Goal: Task Accomplishment & Management: Manage account settings

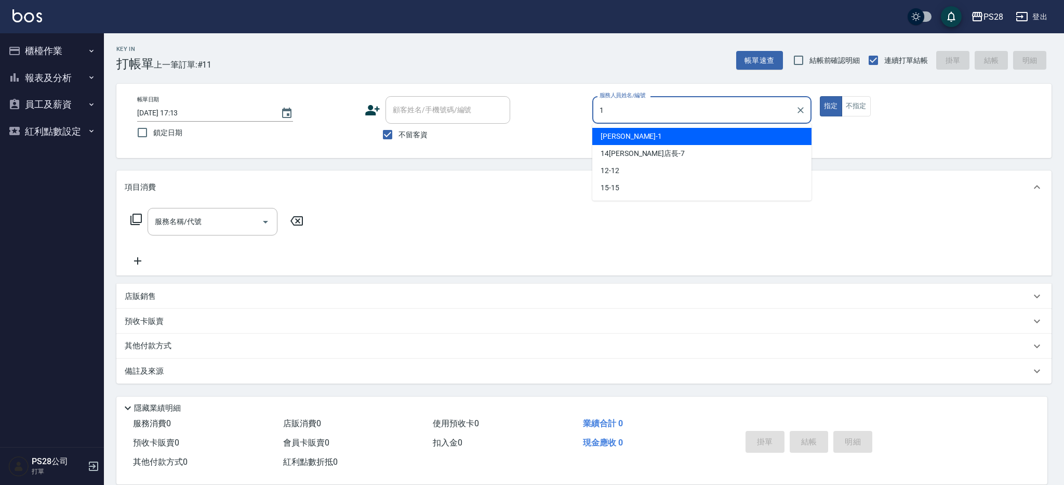
type input "SAM-1"
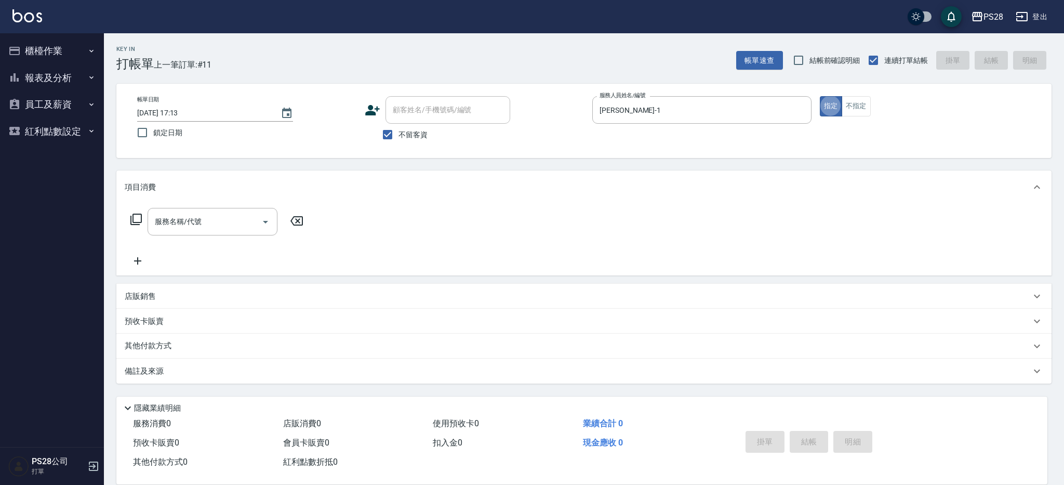
type button "true"
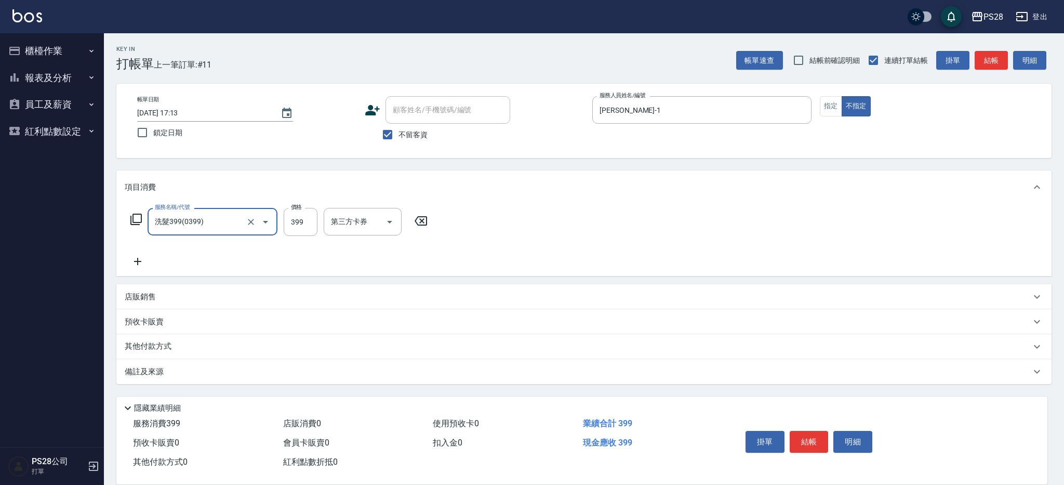
type input "洗髮399(0399)"
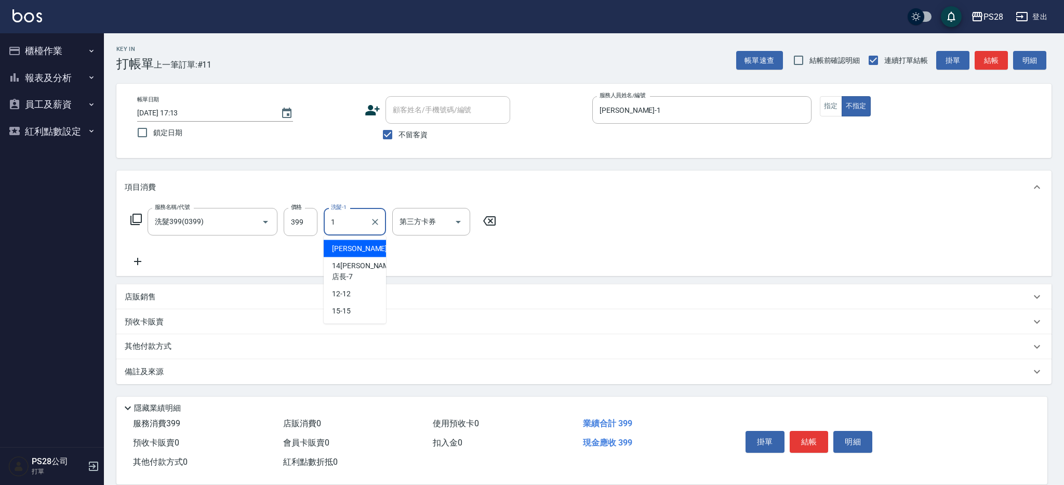
type input "SAM-1"
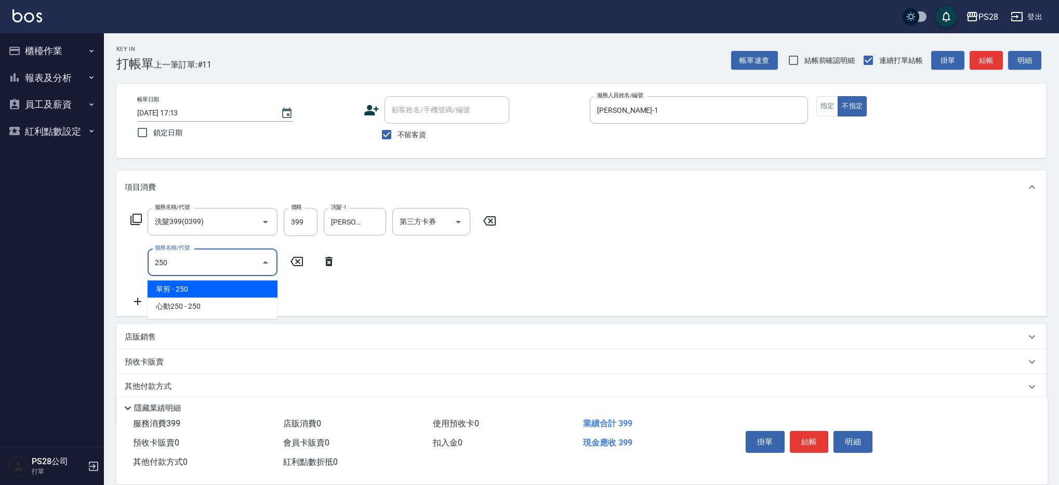
type input "單剪(250)"
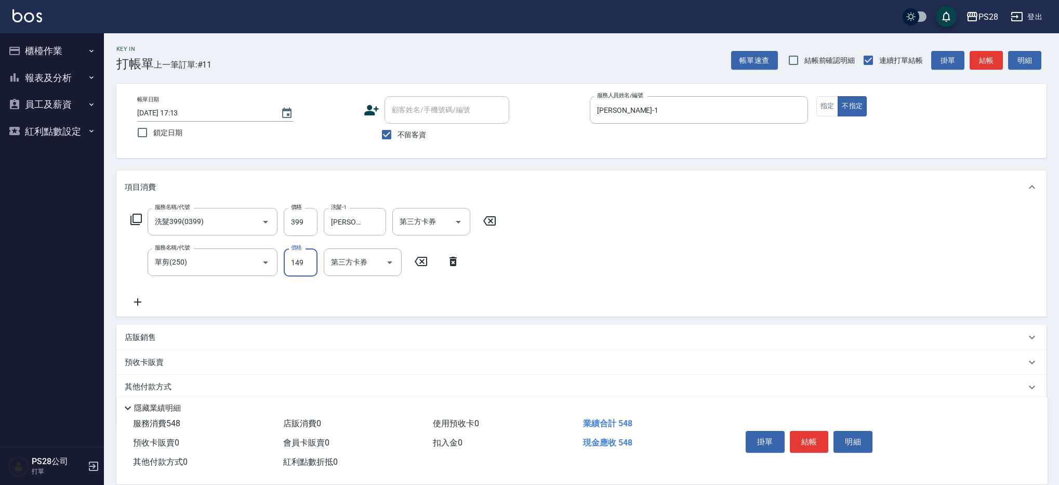
type input "149"
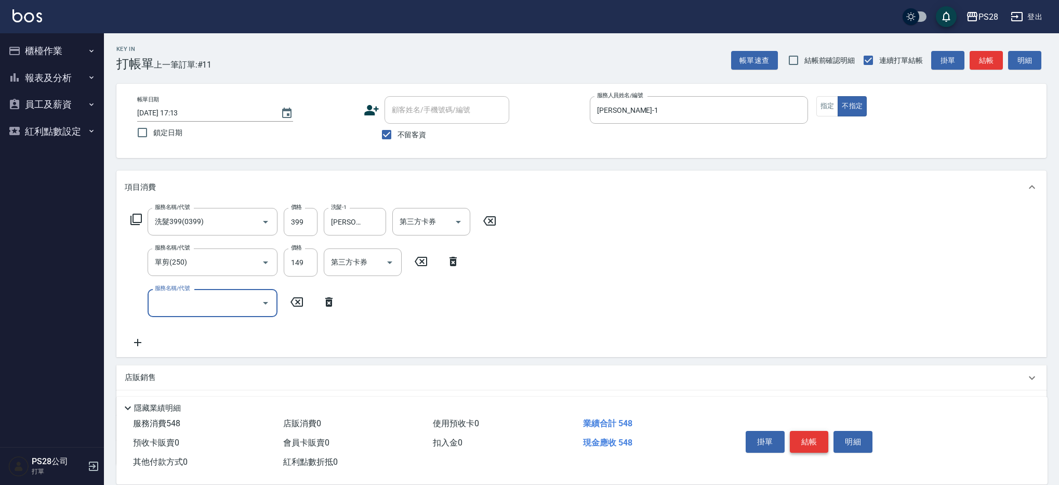
click at [807, 431] on button "結帳" at bounding box center [809, 442] width 39 height 22
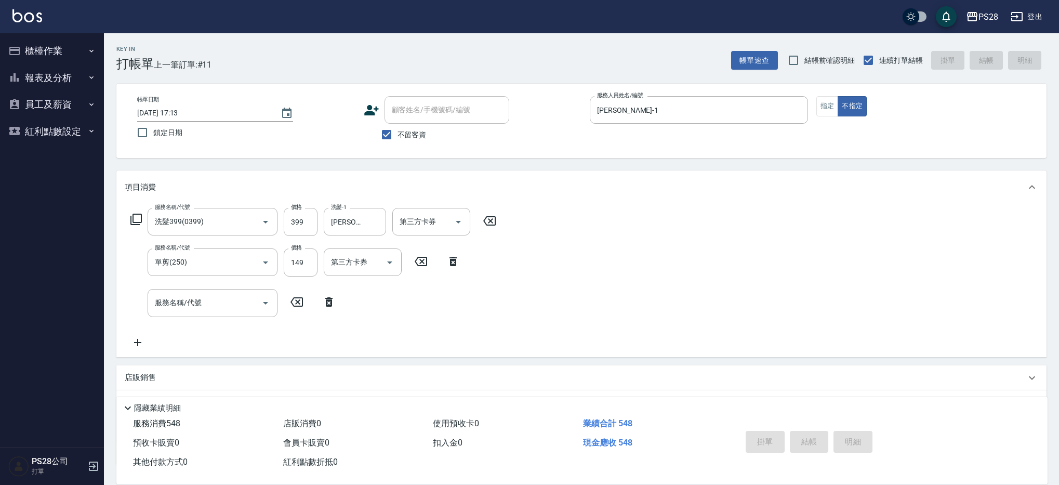
type input "2025/09/16 21:17"
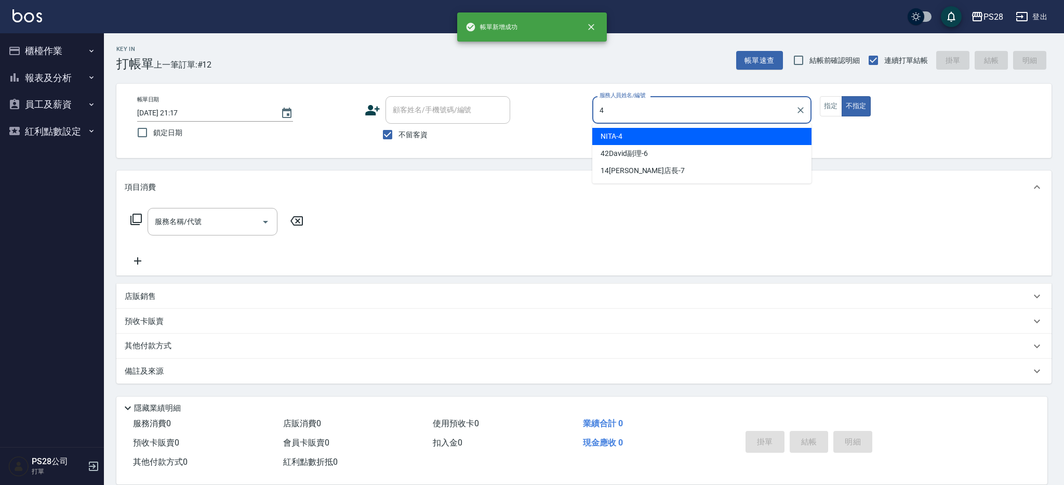
type input "NITA-4"
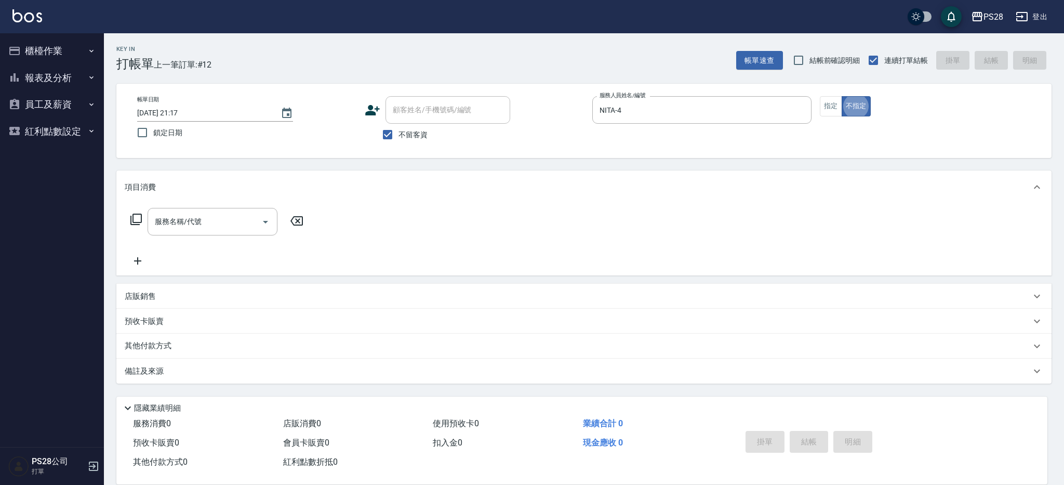
type button "false"
type input "SPA499(0499)"
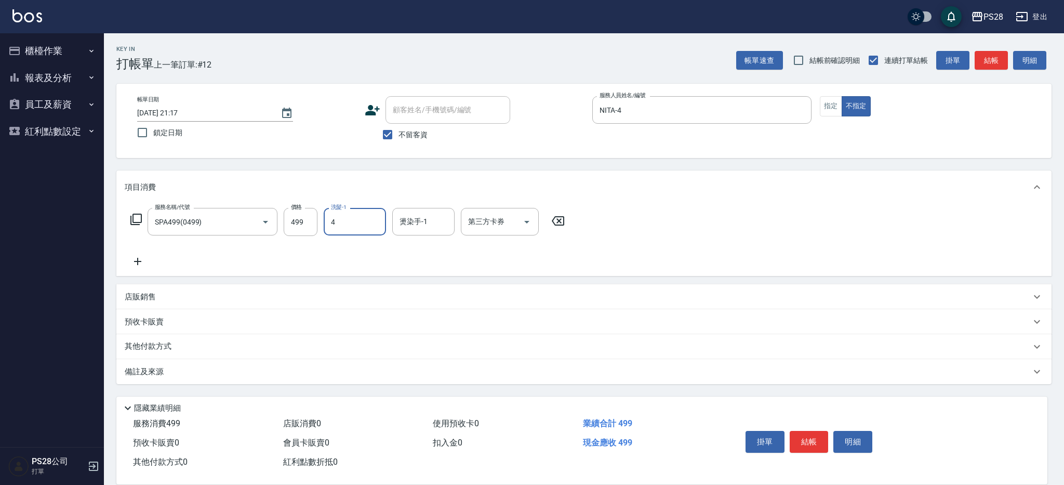
type input "NITA-4"
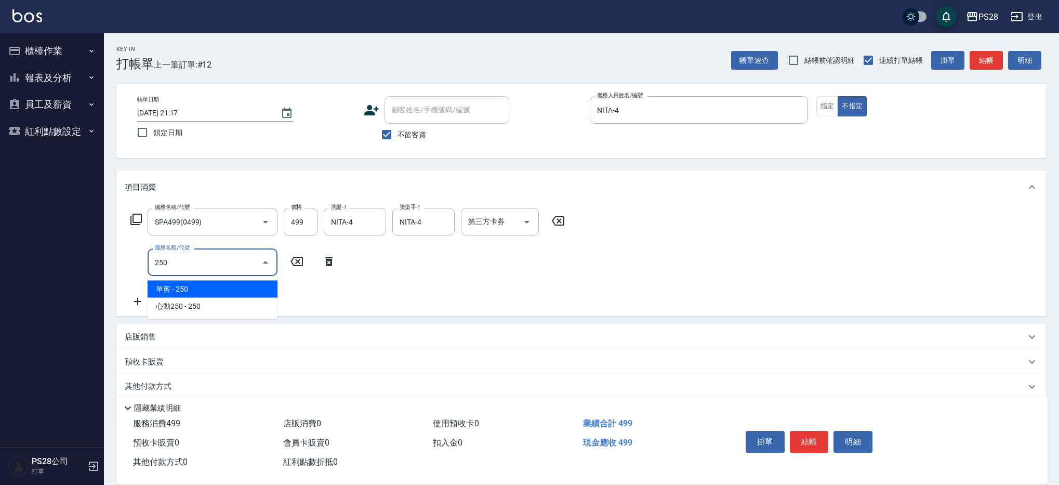
type input "單剪(250)"
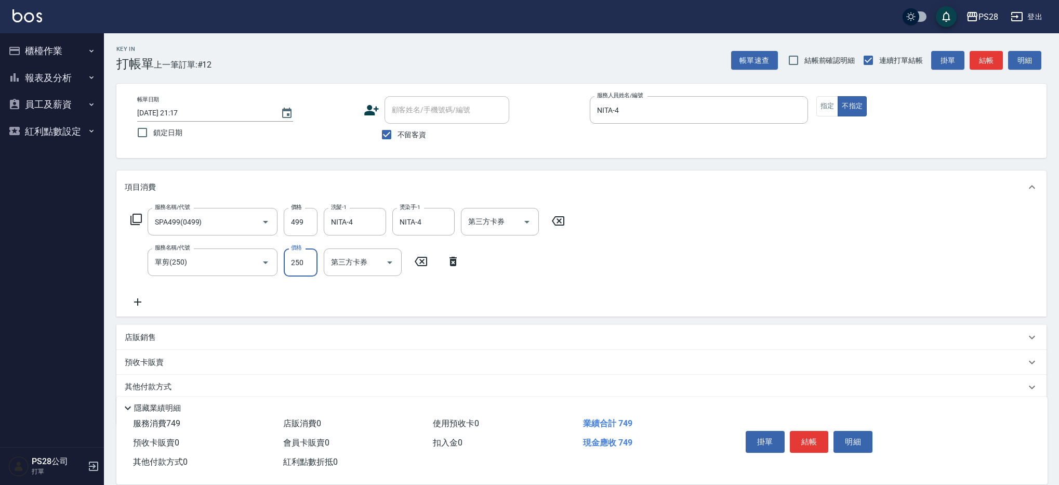
click at [308, 268] on input "250" at bounding box center [301, 262] width 34 height 28
type input "149"
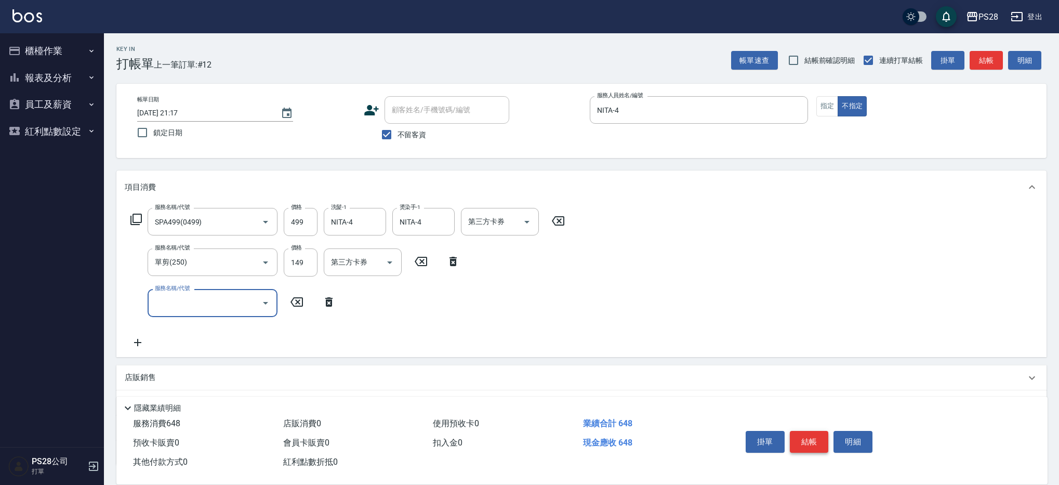
click at [798, 441] on button "結帳" at bounding box center [809, 442] width 39 height 22
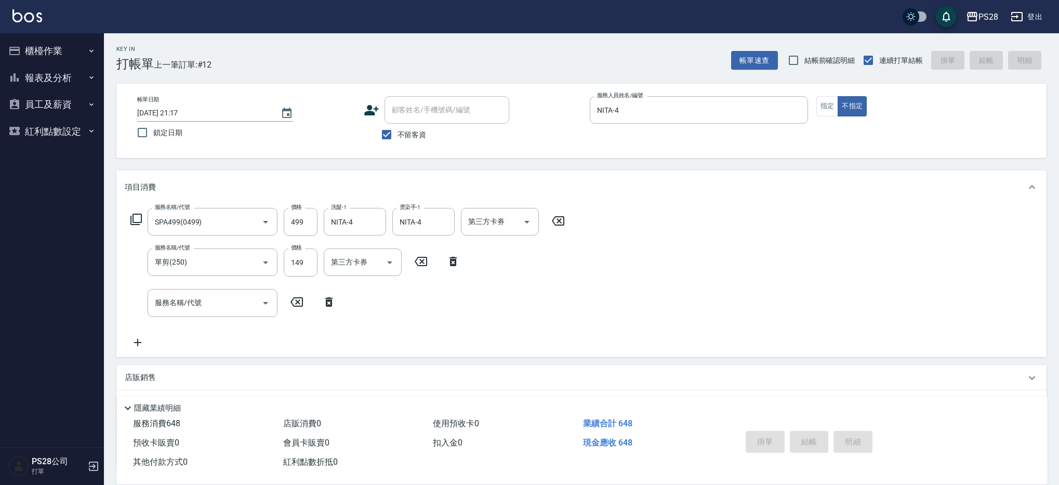
type input "2025/09/16 21:18"
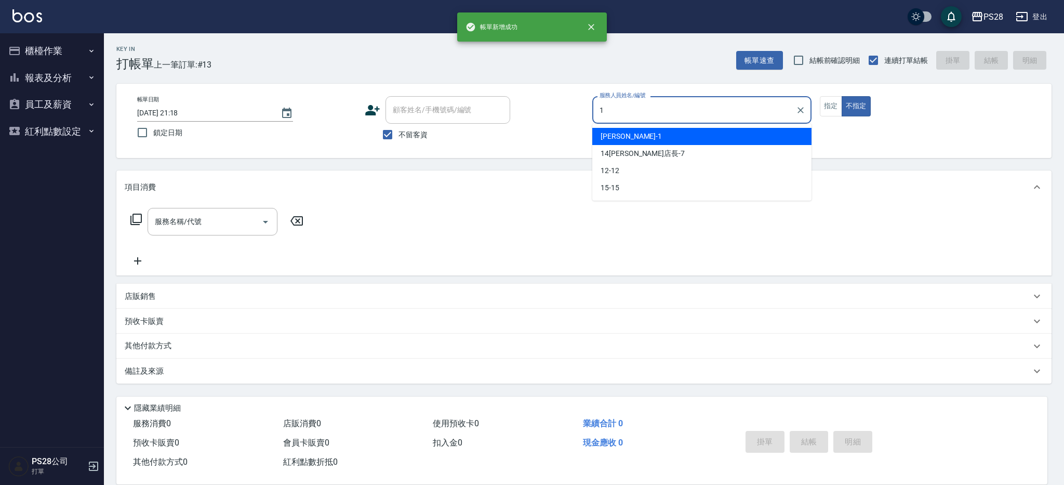
type input "SAM-1"
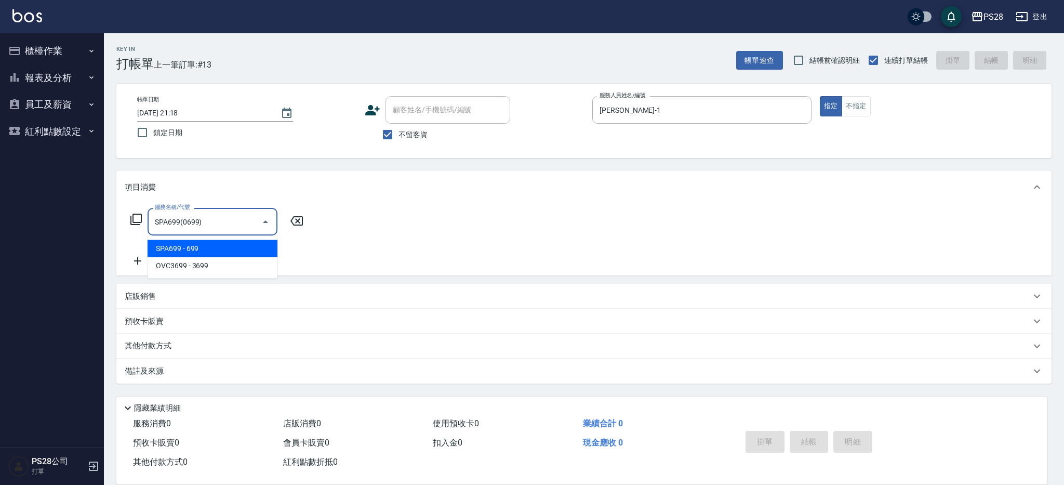
type input "SPA699(0699)"
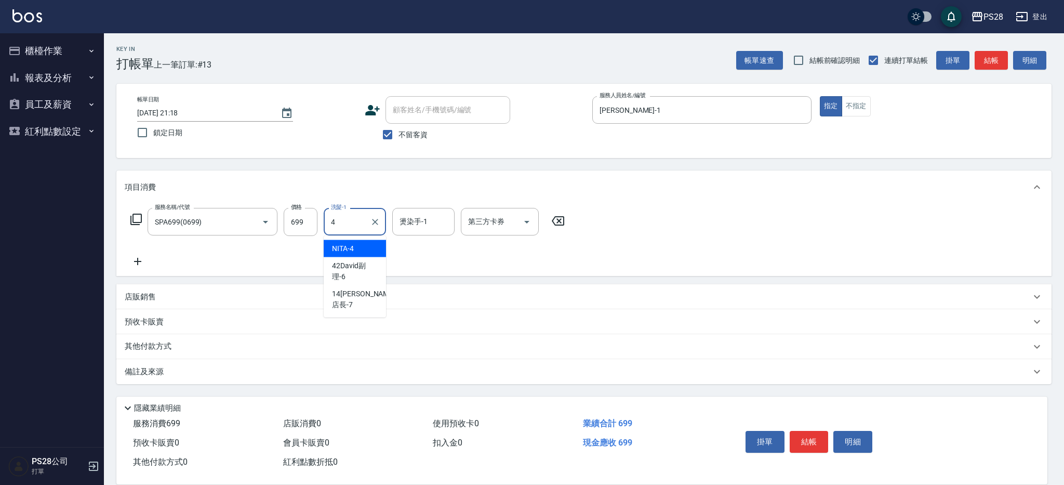
type input "NITA-4"
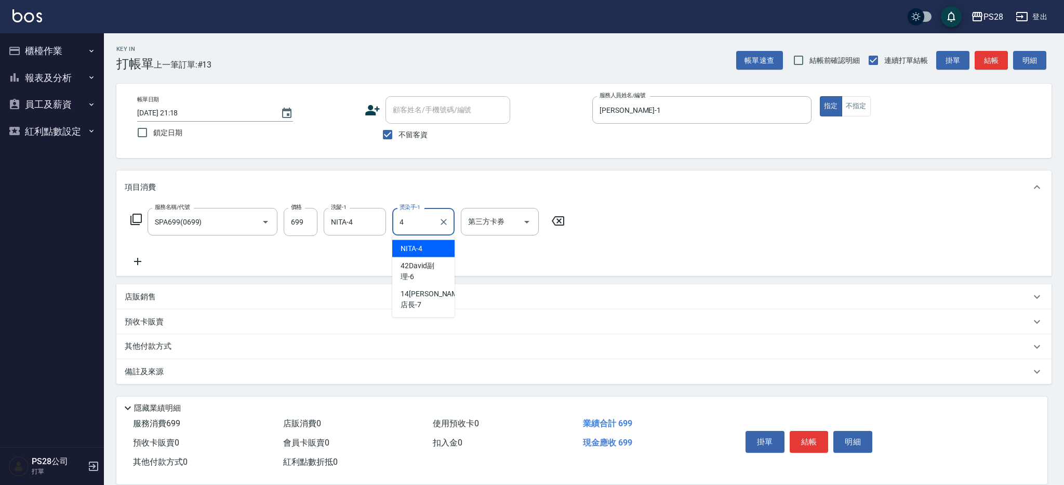
type input "NITA-4"
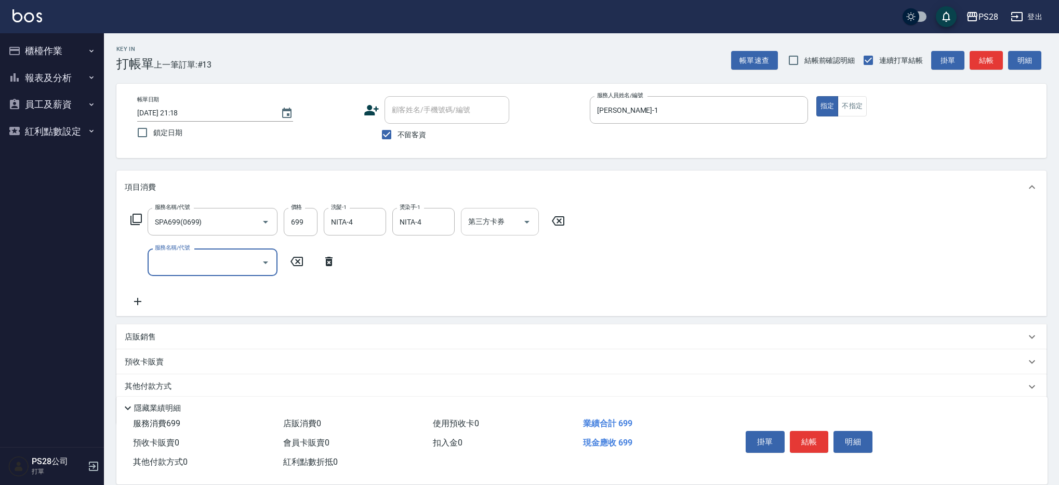
click at [531, 223] on icon "Open" at bounding box center [527, 222] width 12 height 12
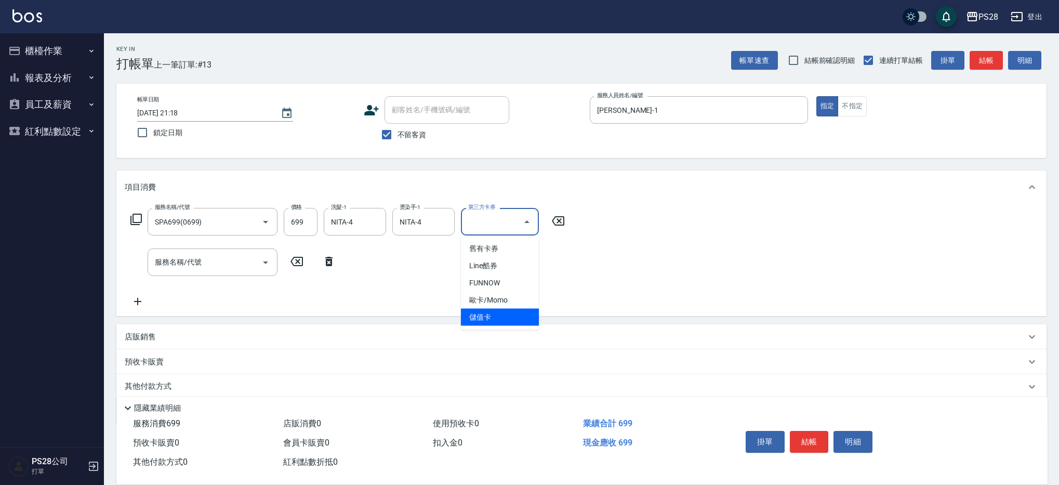
click at [488, 318] on span "儲值卡" at bounding box center [500, 317] width 78 height 17
type input "儲值卡"
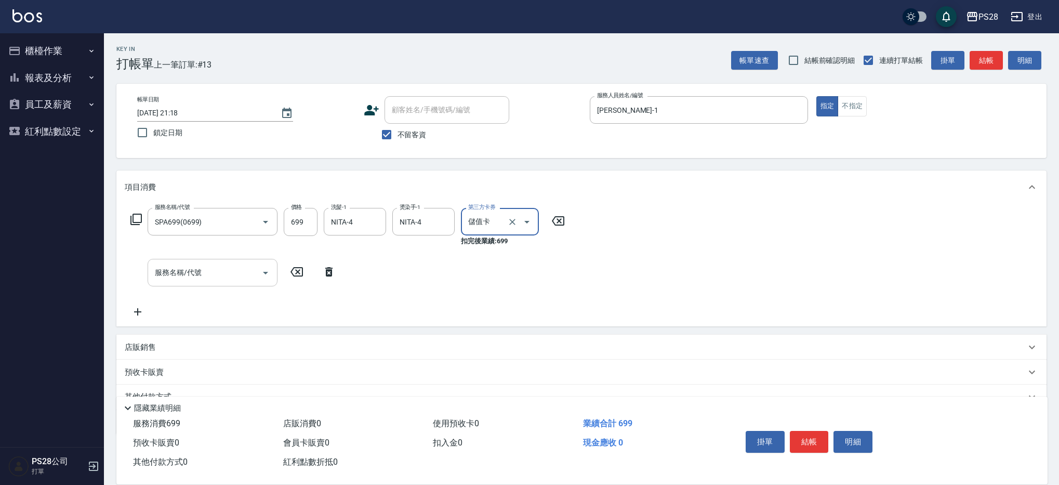
click at [210, 263] on div "服務名稱/代號" at bounding box center [213, 273] width 130 height 28
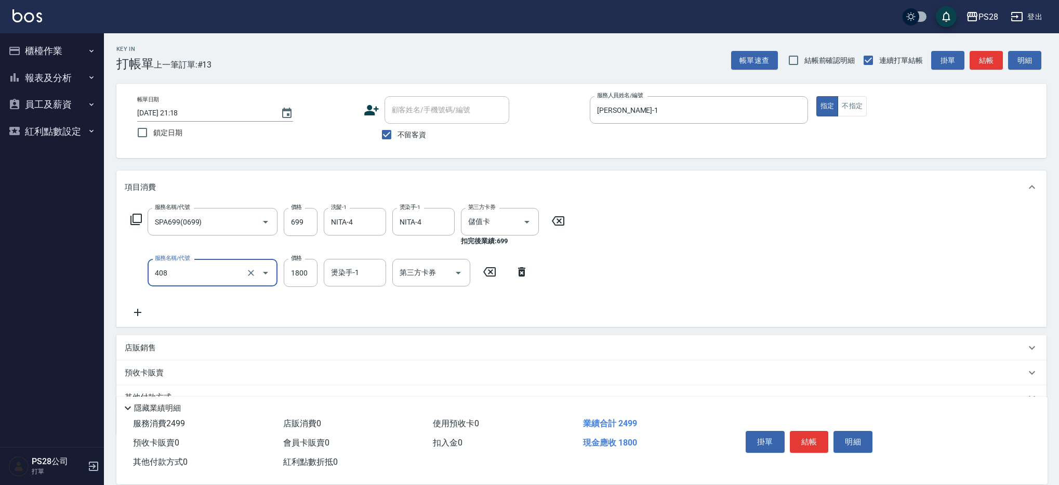
type input "鏡面護髮1800(408)"
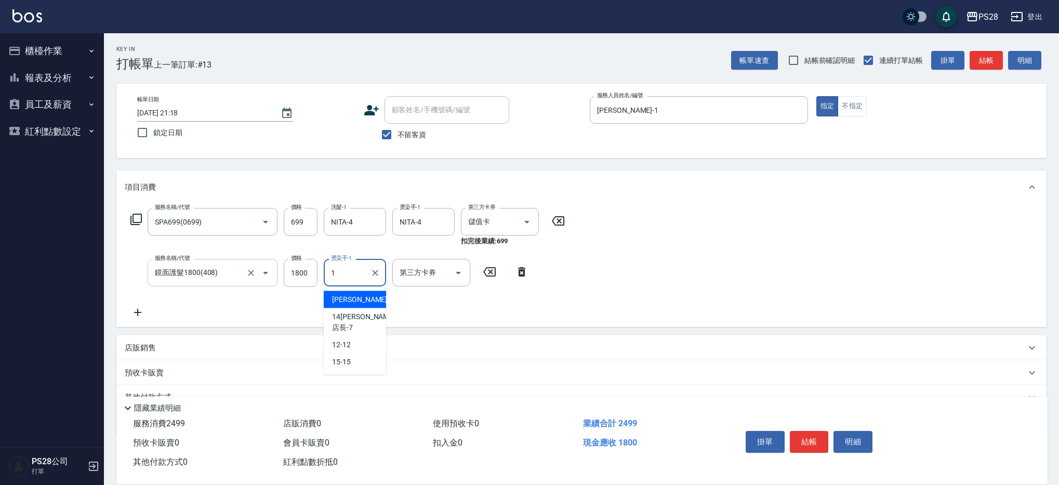
type input "SAM-1"
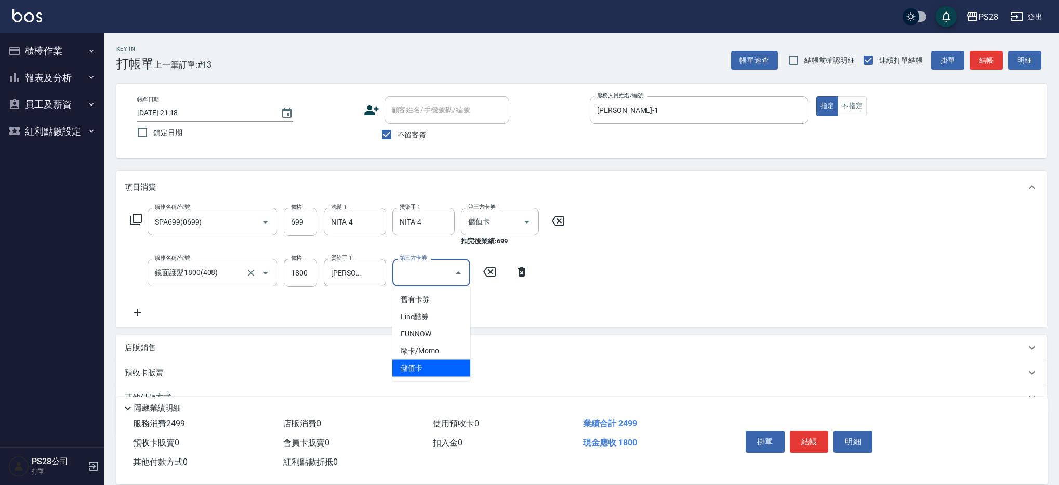
type input "儲值卡"
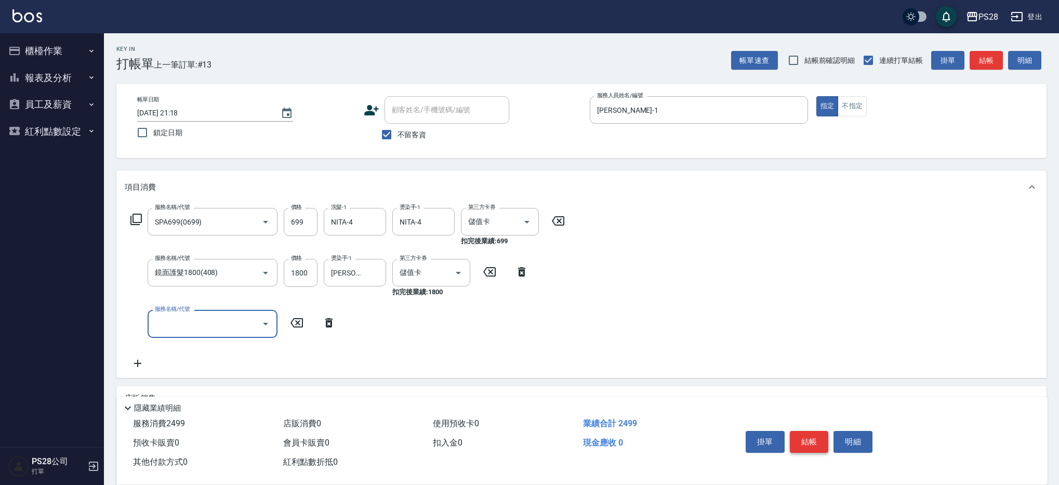
click at [801, 437] on button "結帳" at bounding box center [809, 442] width 39 height 22
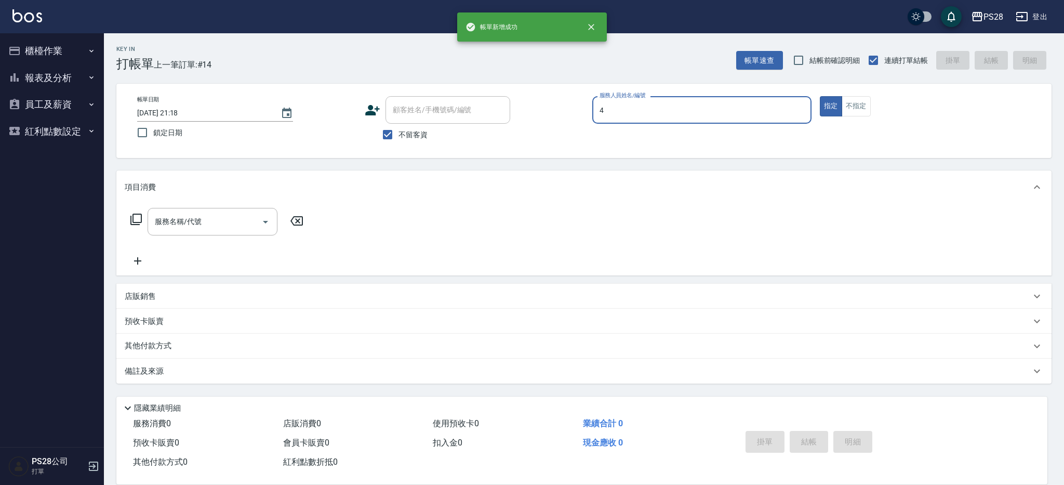
type input "NITA-4"
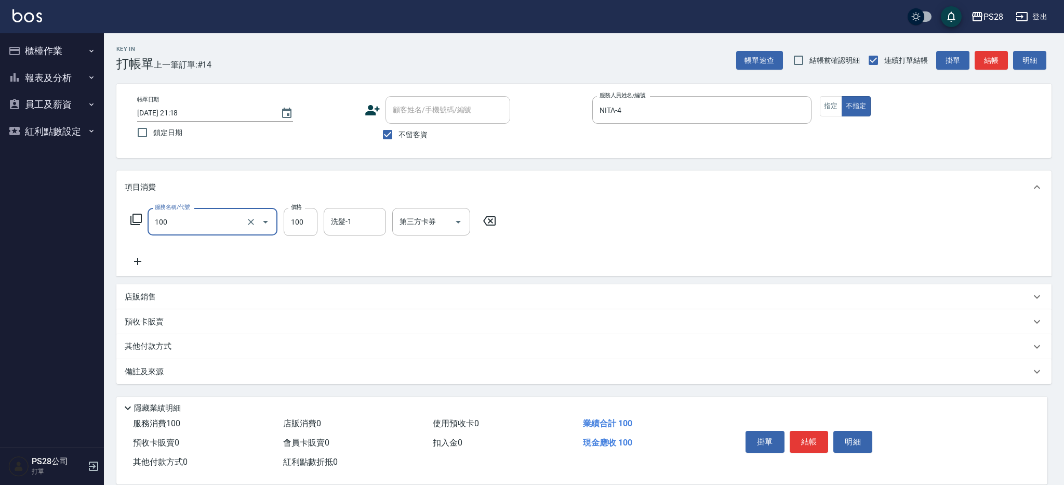
type input "洗髮(100)"
type input "4"
type input "1"
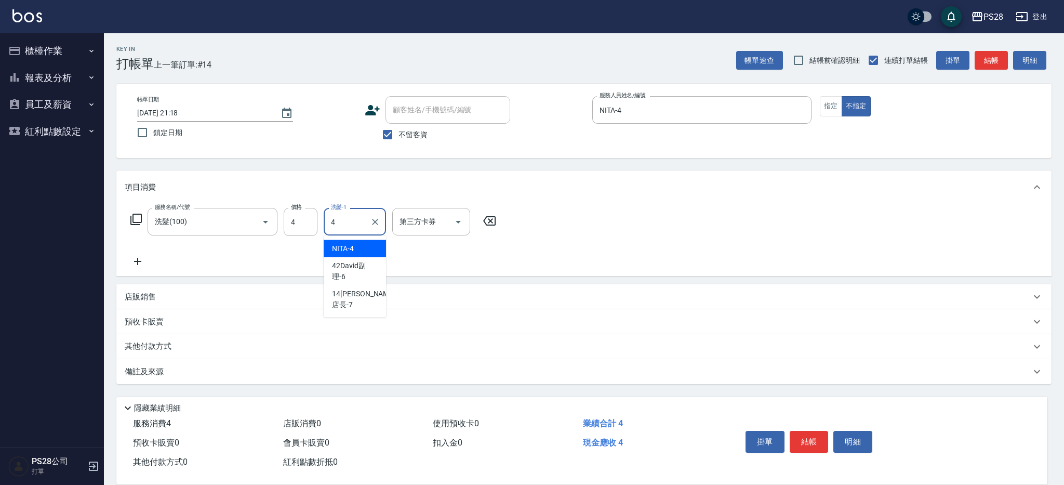
type input "NITA-4"
click at [296, 223] on input "4" at bounding box center [301, 222] width 34 height 28
type input "100"
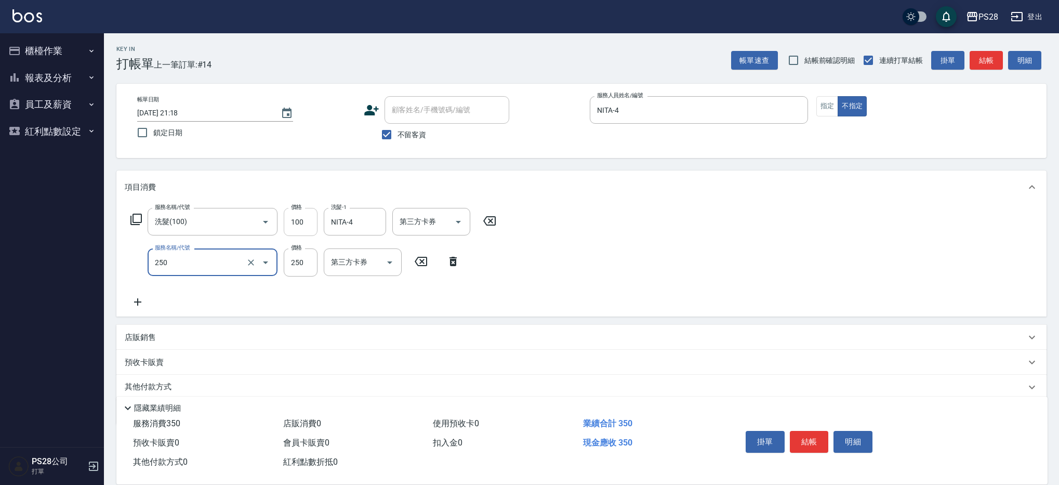
type input "單剪(250)"
type input "149"
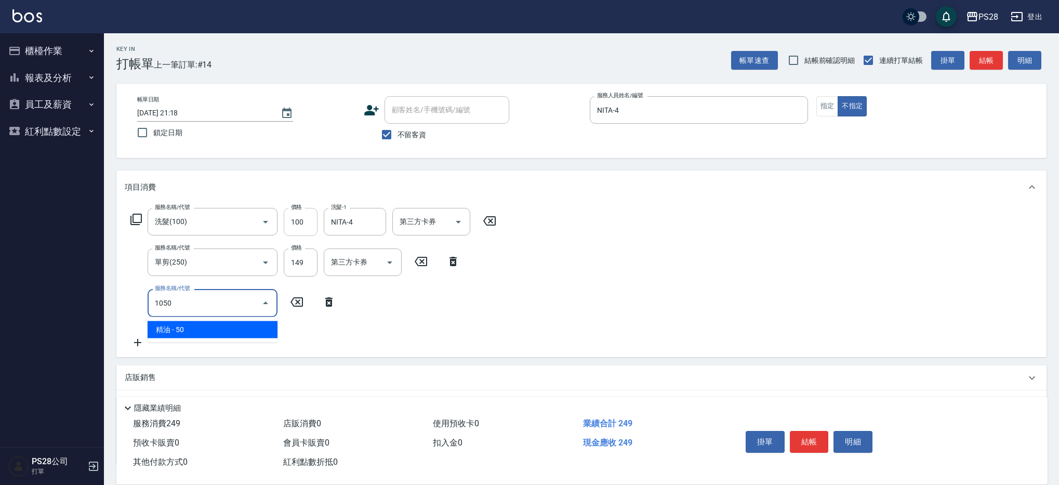
type input "精油(1050)"
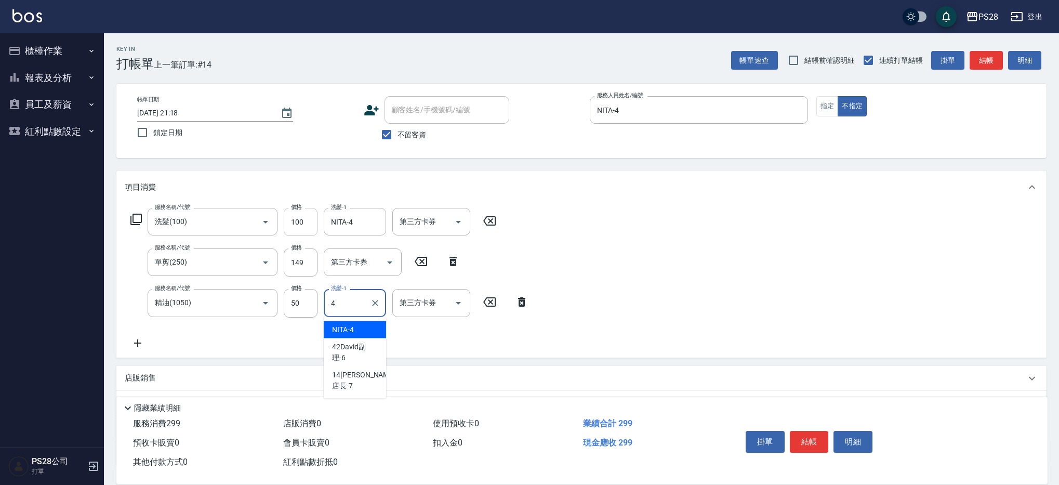
type input "NITA-4"
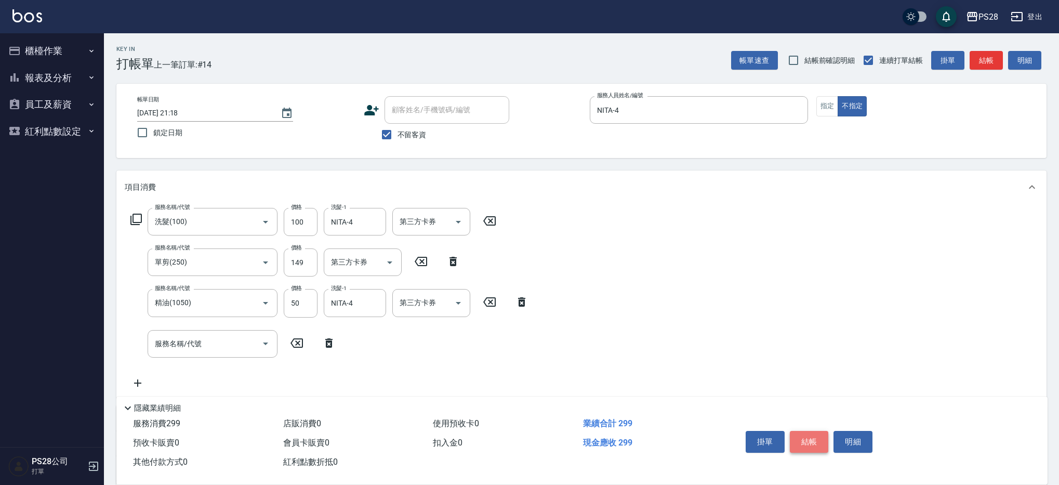
click at [814, 433] on button "結帳" at bounding box center [809, 442] width 39 height 22
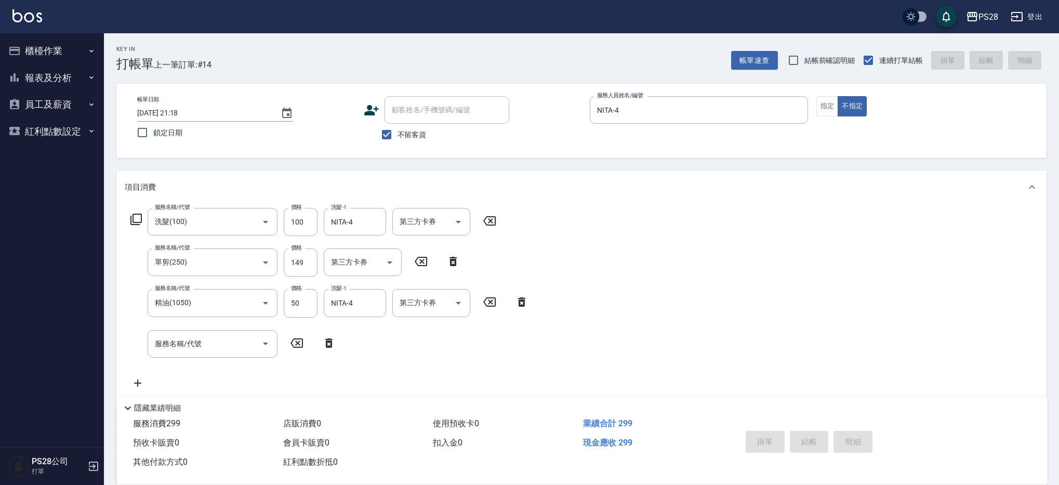
type input "2025/09/16 21:19"
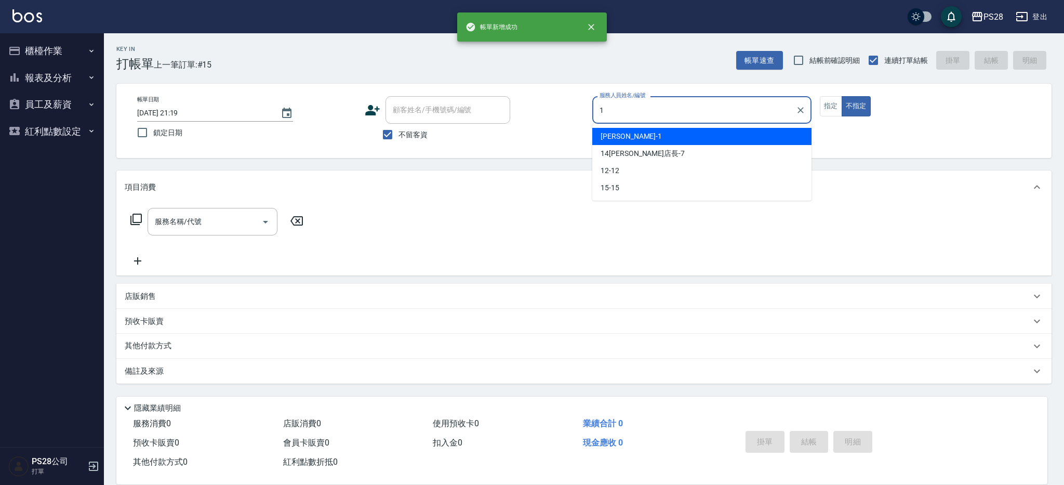
type input "SAM-1"
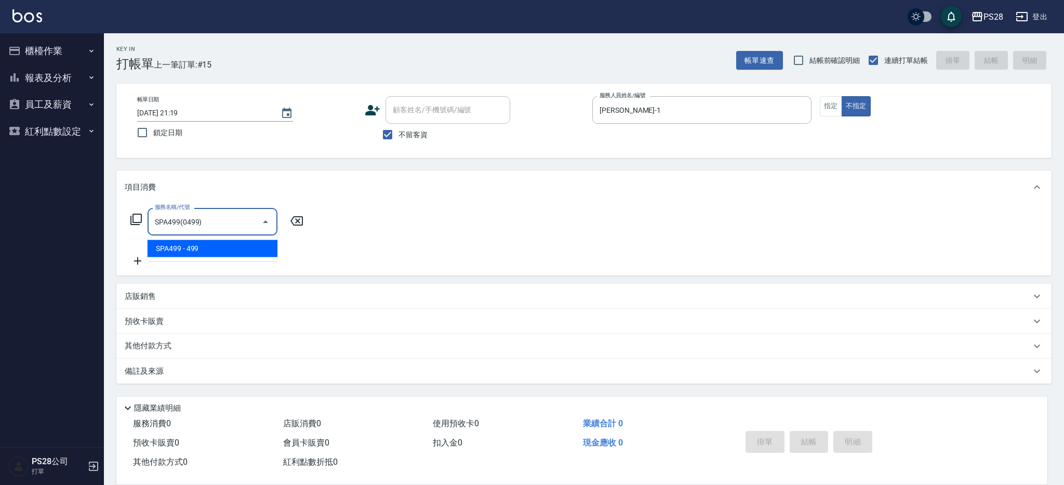
type input "SPA499(0499)"
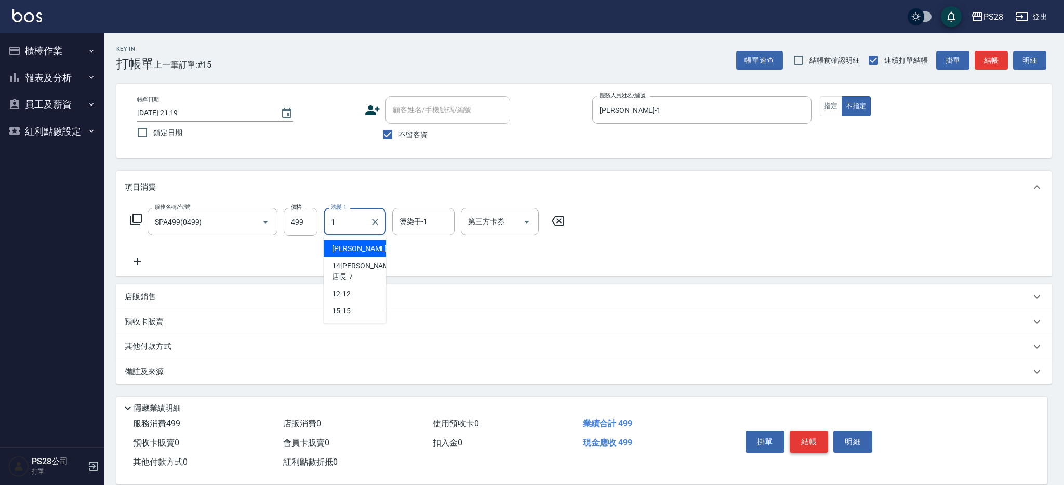
type input "SAM-1"
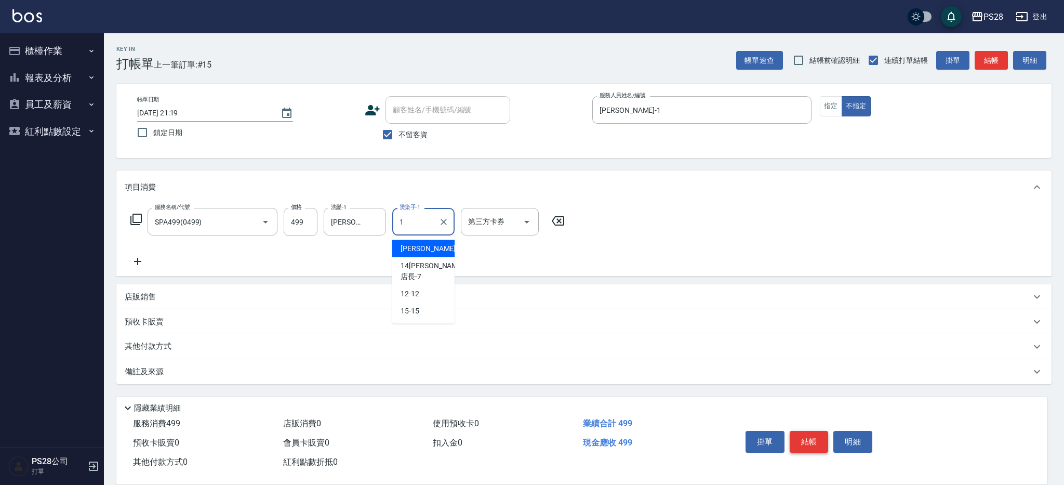
type input "SAM-1"
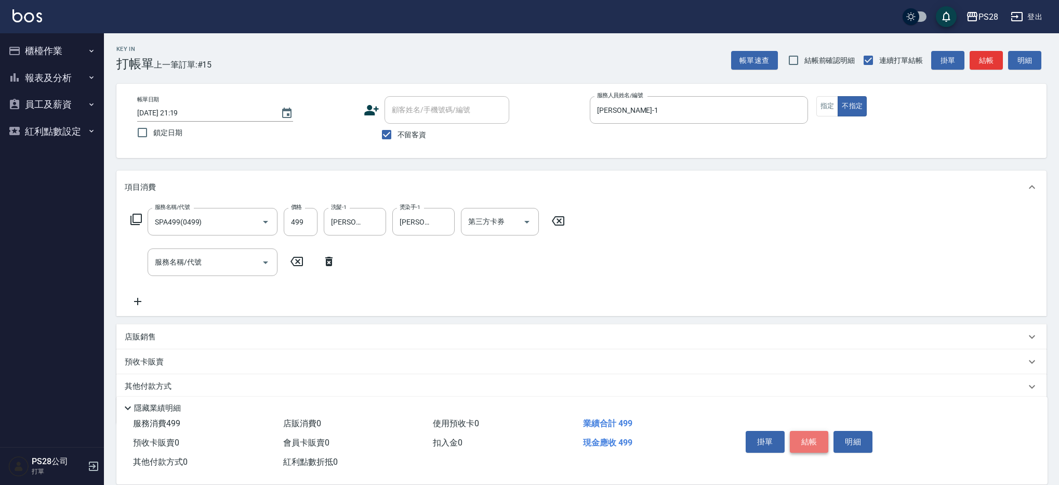
click at [808, 439] on button "結帳" at bounding box center [809, 442] width 39 height 22
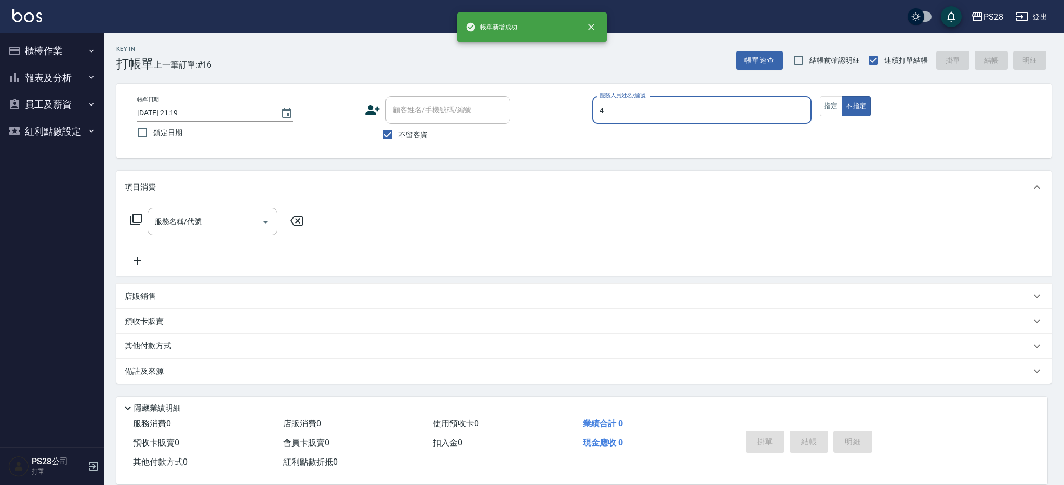
type input "NITA-4"
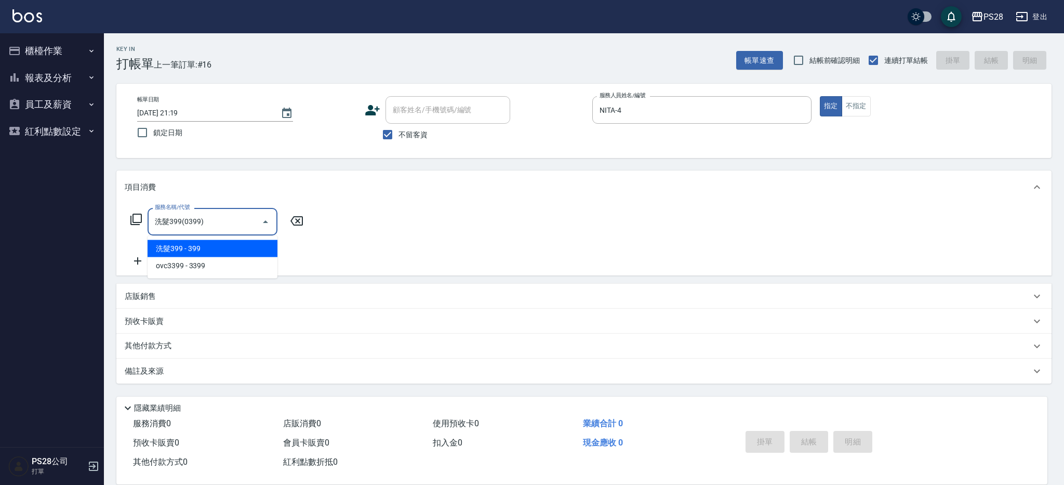
type input "洗髮399(0399)"
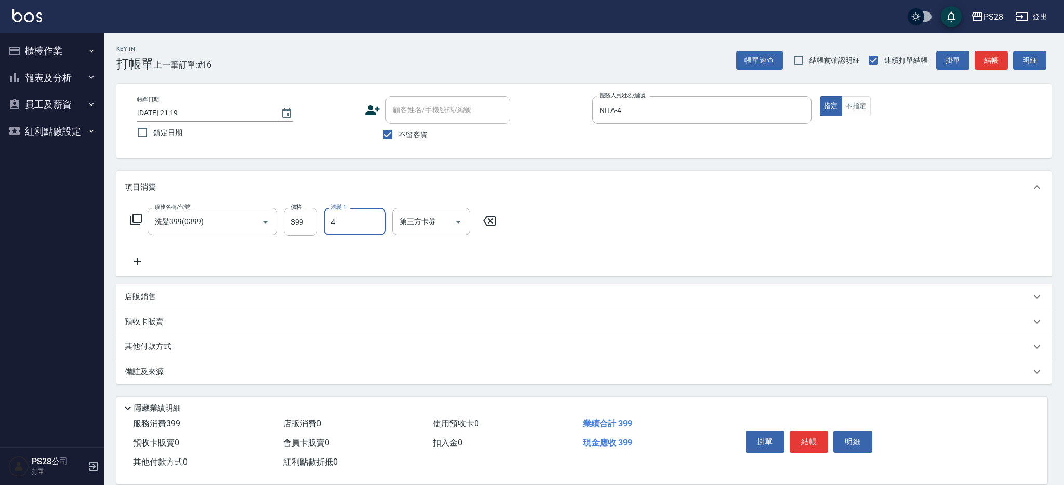
type input "NITA-4"
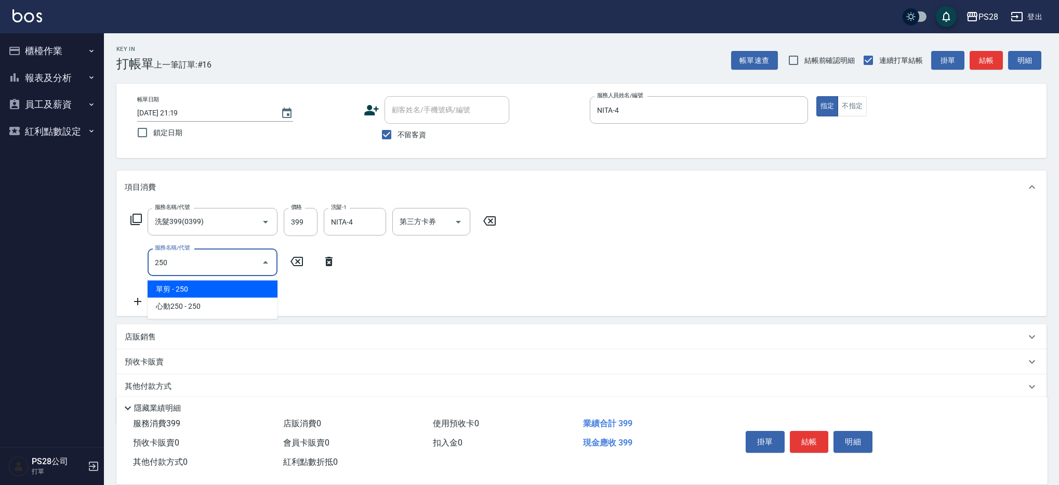
type input "單剪(250)"
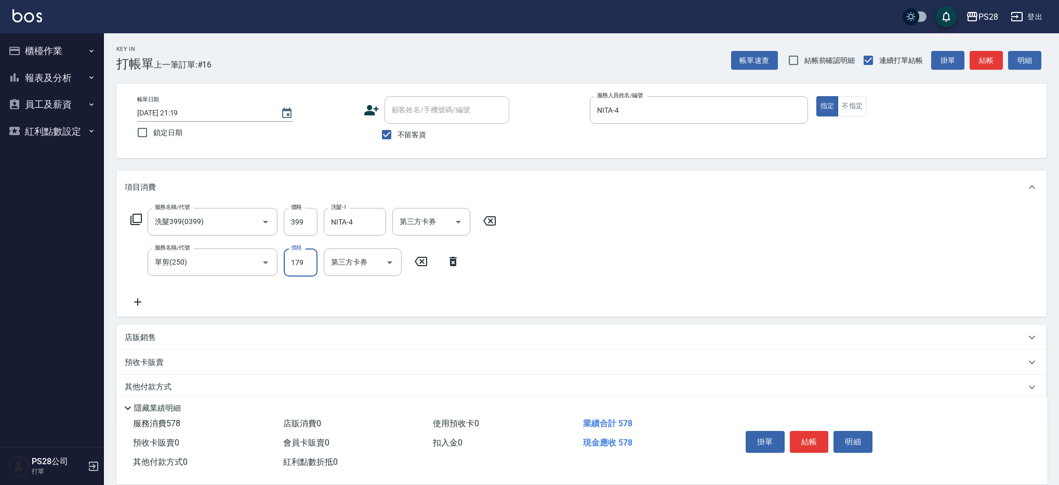
type input "179"
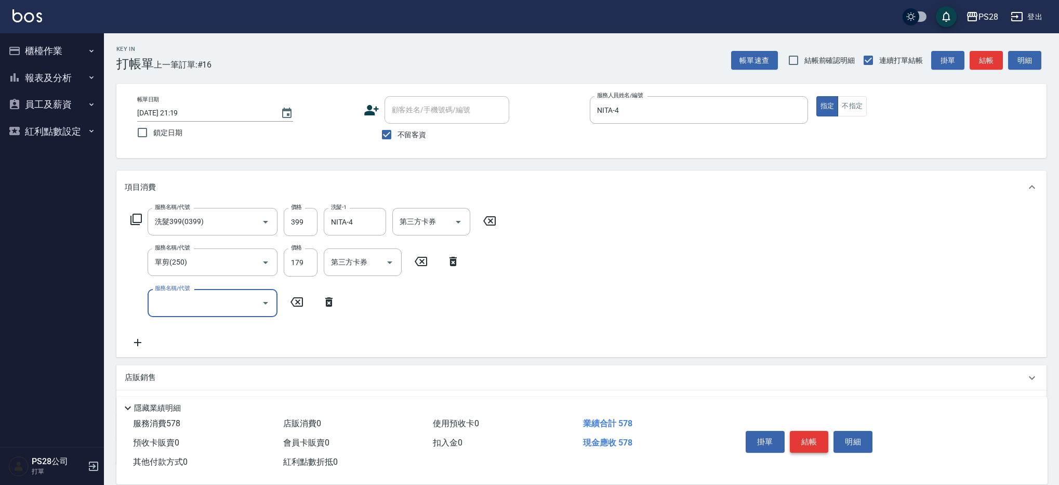
click at [811, 435] on button "結帳" at bounding box center [809, 442] width 39 height 22
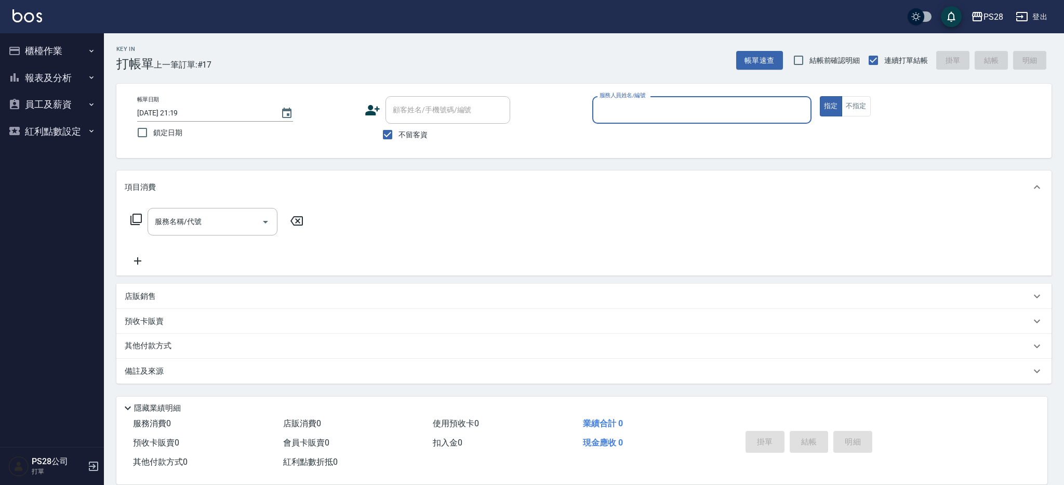
click at [84, 76] on button "報表及分析" at bounding box center [52, 77] width 96 height 27
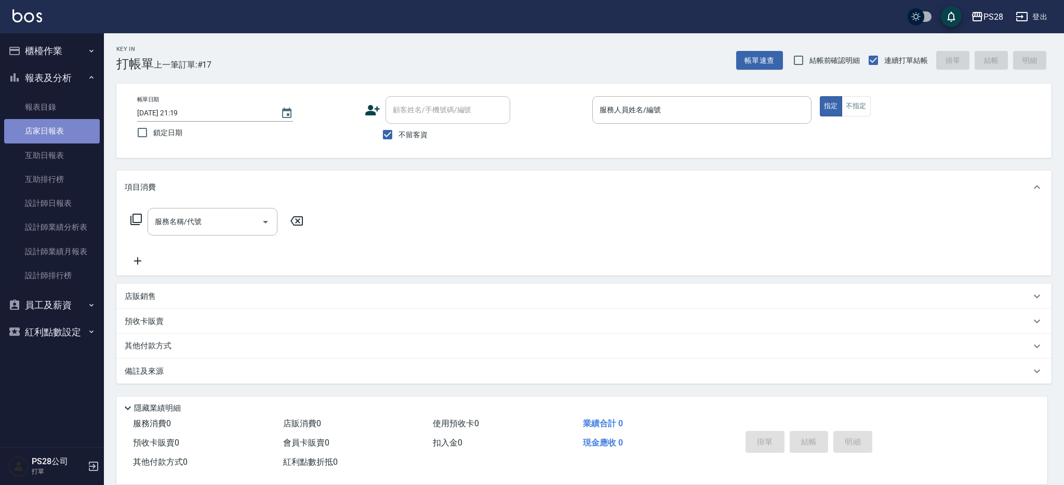
click at [73, 135] on link "店家日報表" at bounding box center [52, 131] width 96 height 24
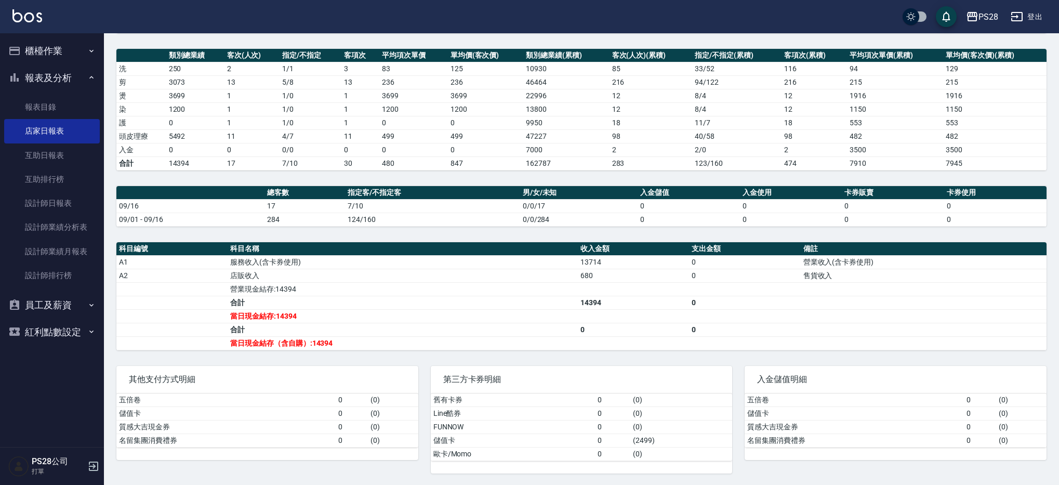
scroll to position [134, 0]
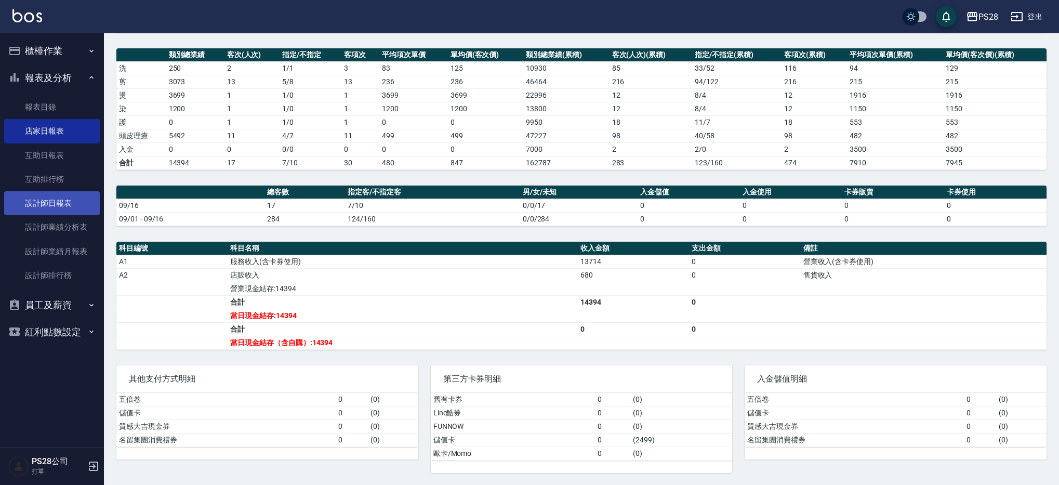
click at [72, 195] on link "設計師日報表" at bounding box center [52, 203] width 96 height 24
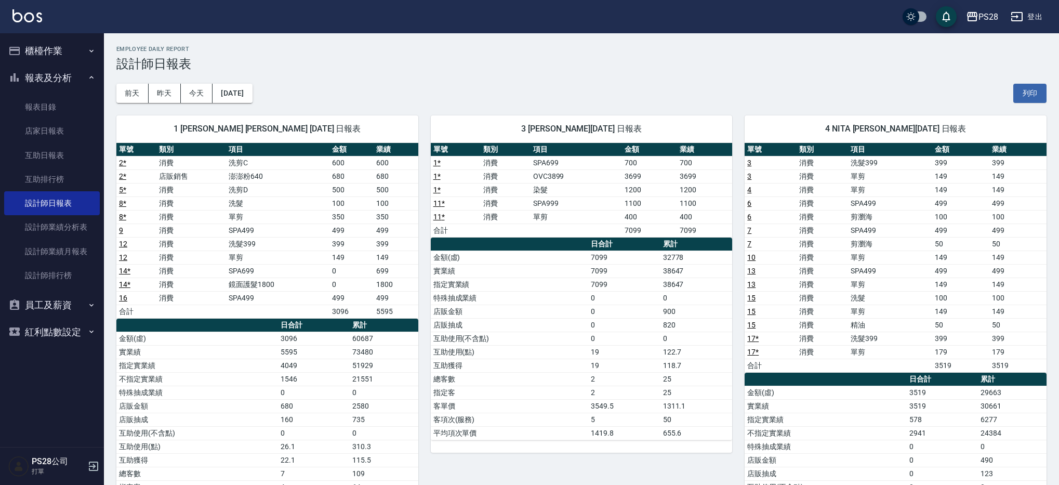
click at [62, 56] on button "櫃檯作業" at bounding box center [52, 50] width 96 height 27
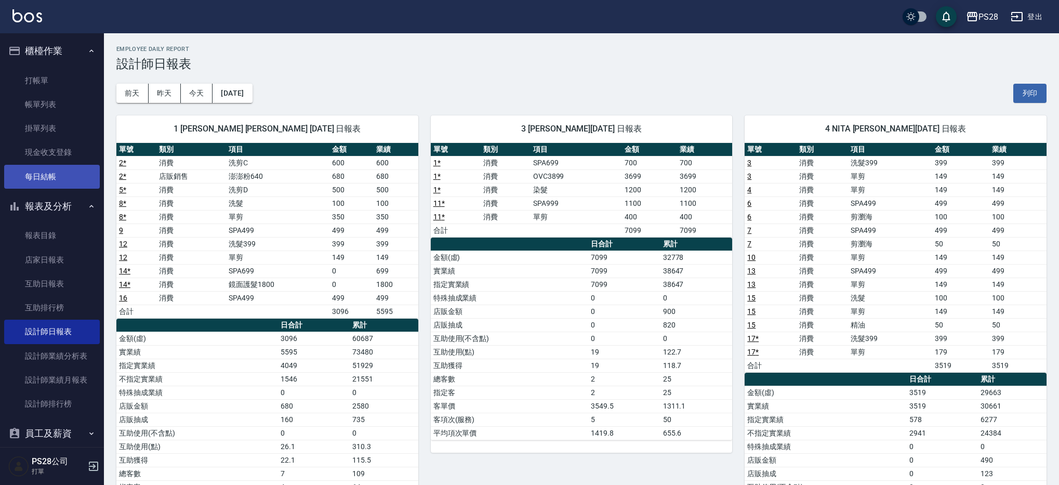
click at [67, 177] on link "每日結帳" at bounding box center [52, 177] width 96 height 24
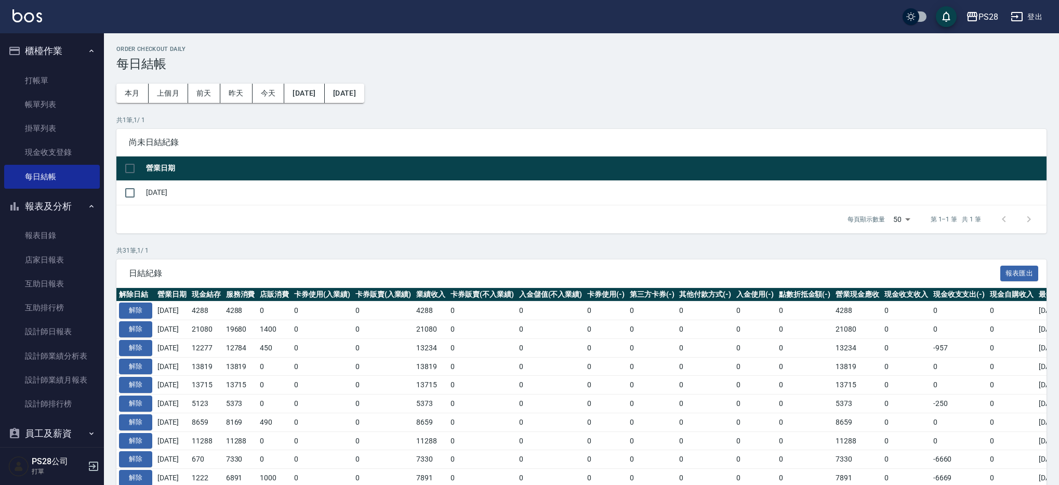
click at [134, 191] on input "checkbox" at bounding box center [130, 193] width 22 height 22
checkbox input "true"
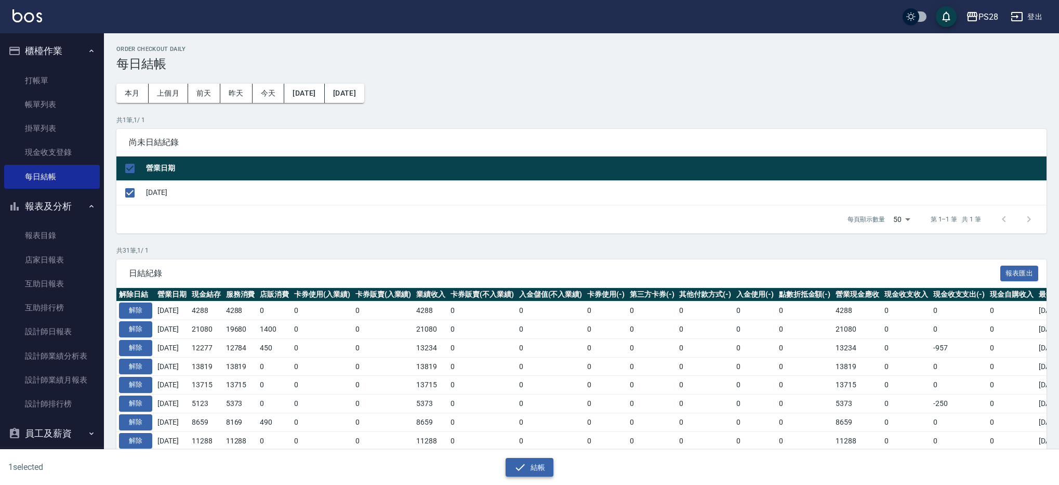
click at [539, 466] on button "結帳" at bounding box center [530, 467] width 48 height 19
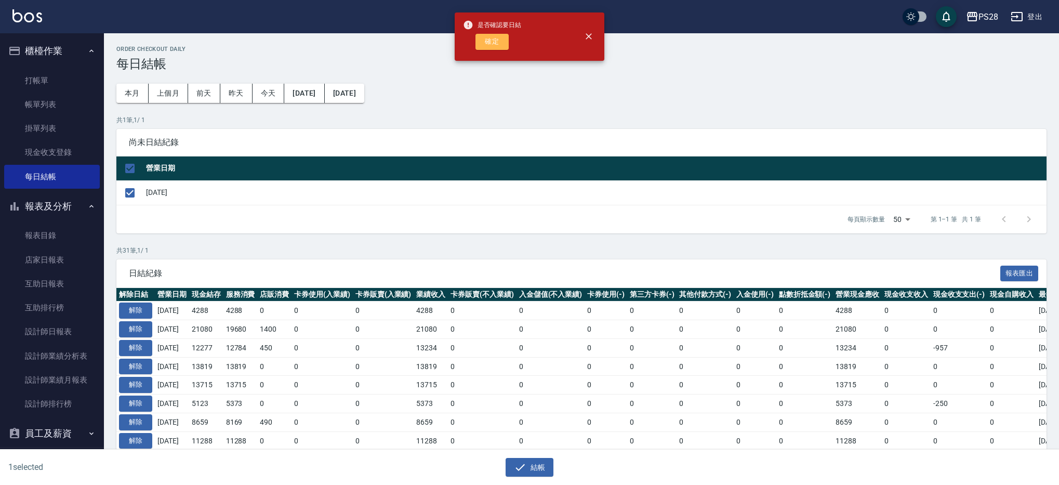
click at [497, 40] on button "確定" at bounding box center [492, 42] width 33 height 16
checkbox input "false"
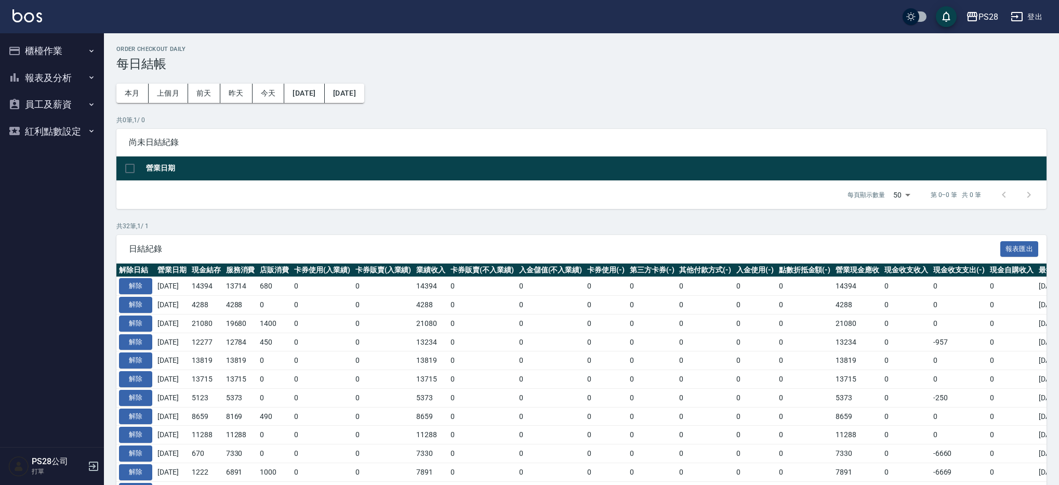
click at [33, 76] on button "報表及分析" at bounding box center [52, 77] width 96 height 27
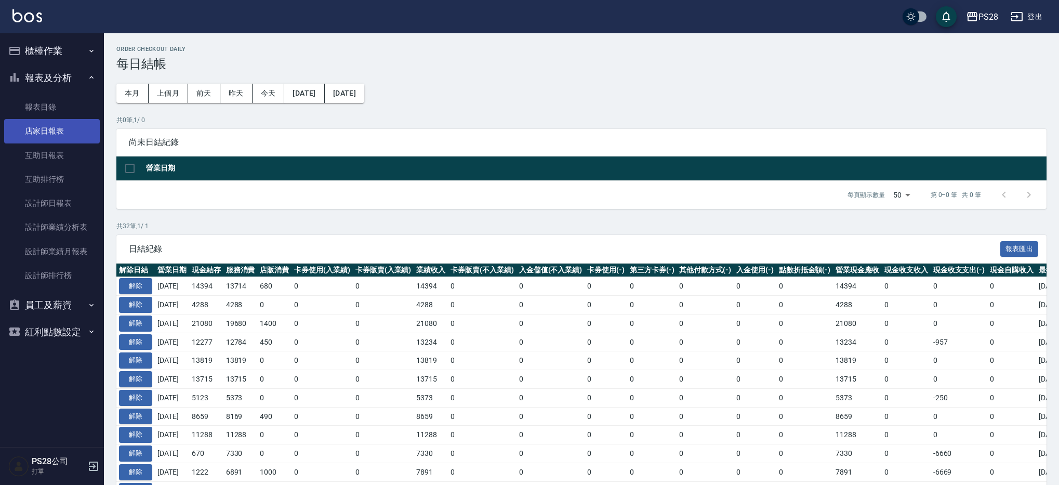
click at [40, 131] on link "店家日報表" at bounding box center [52, 131] width 96 height 24
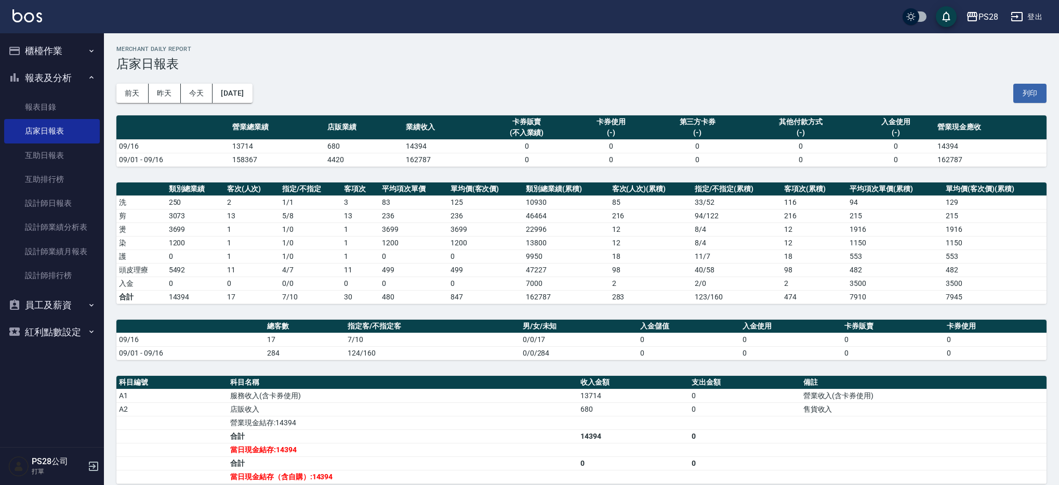
click at [68, 52] on button "櫃檯作業" at bounding box center [52, 50] width 96 height 27
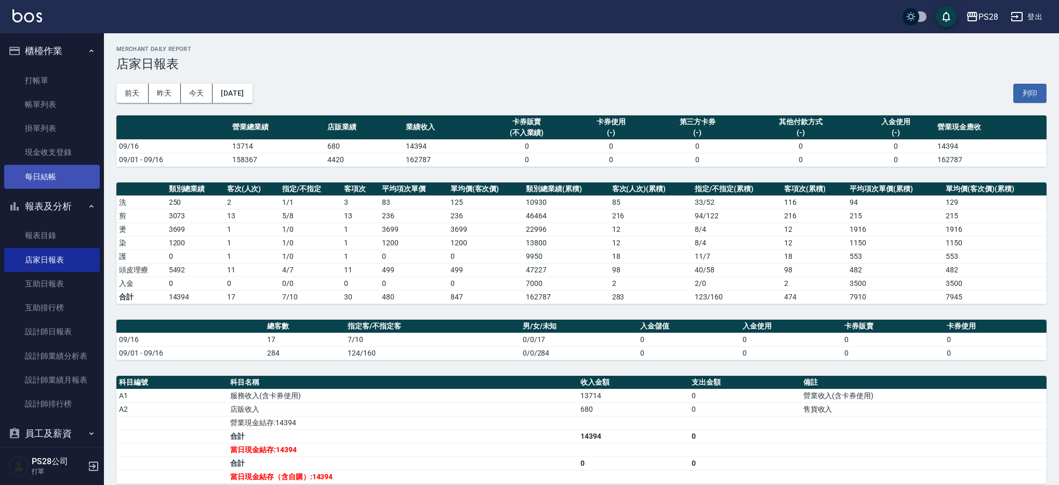
click at [68, 172] on link "每日結帳" at bounding box center [52, 177] width 96 height 24
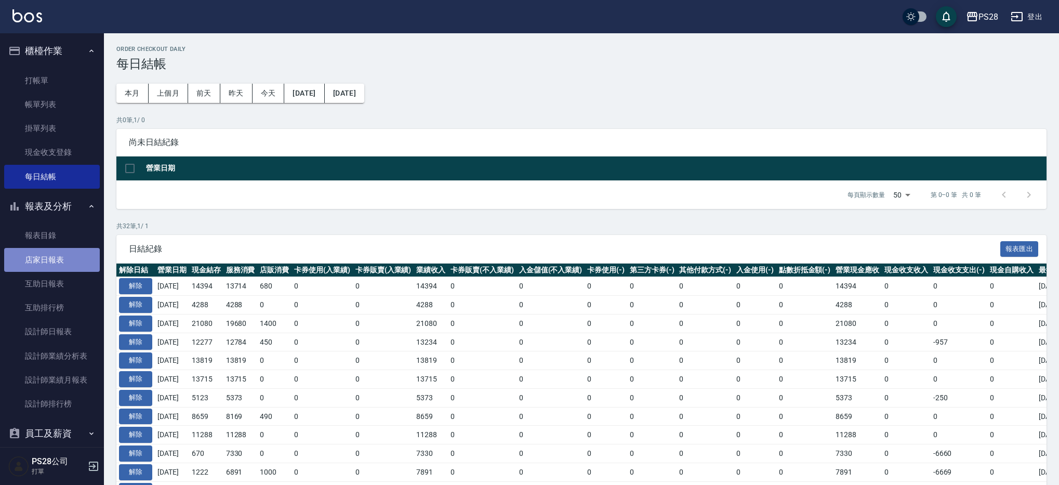
click at [55, 264] on link "店家日報表" at bounding box center [52, 260] width 96 height 24
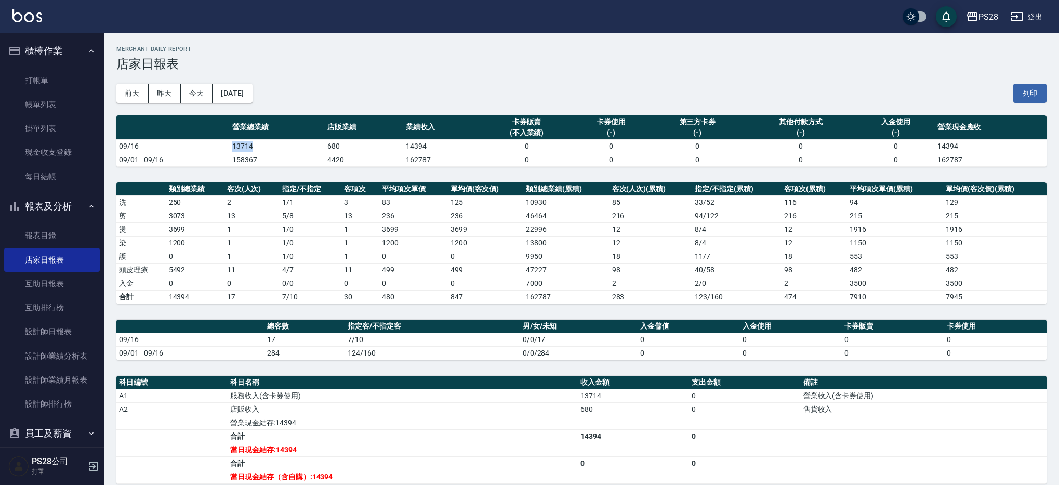
drag, startPoint x: 225, startPoint y: 142, endPoint x: 270, endPoint y: 144, distance: 44.7
click at [270, 144] on tr "09/16 13714 680 14394 0 0 0 0 0 14394" at bounding box center [581, 146] width 930 height 14
drag, startPoint x: 258, startPoint y: 347, endPoint x: 326, endPoint y: 343, distance: 68.2
click at [326, 343] on tbody "09/16 17 7/10 0/0/17 0 0 0 0 09/01 - 09/16 284 124/160 0/0/284 0 0 0 0" at bounding box center [581, 346] width 930 height 27
click at [387, 338] on td "7/10" at bounding box center [432, 340] width 175 height 14
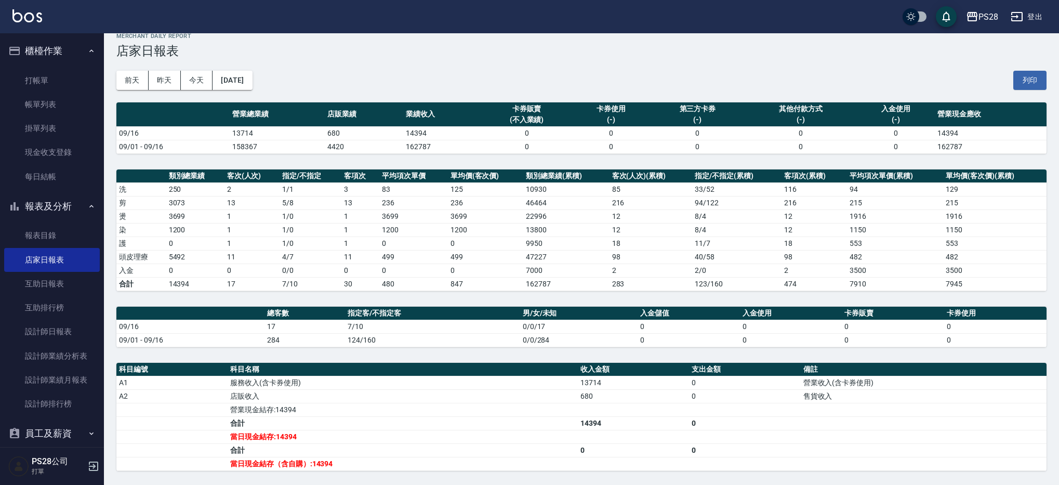
scroll to position [24, 0]
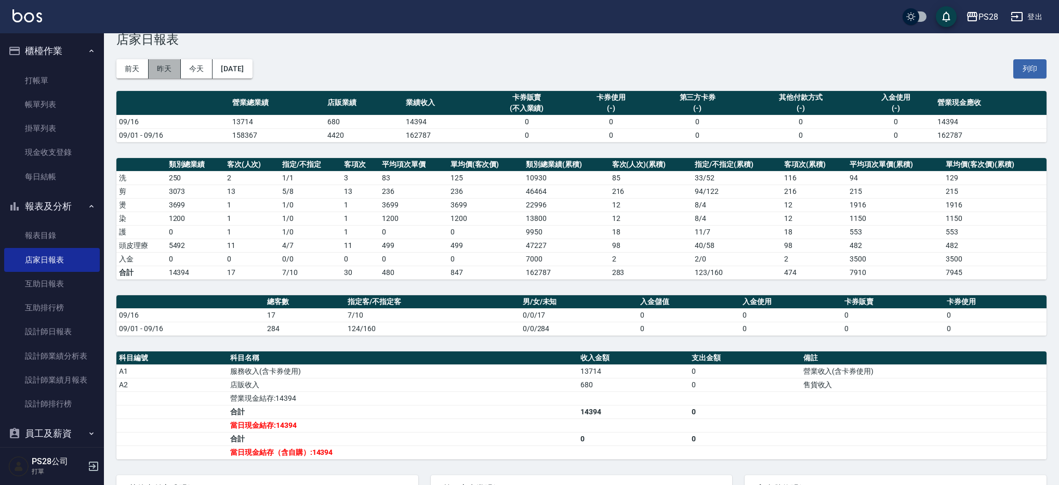
click at [157, 68] on button "昨天" at bounding box center [165, 68] width 32 height 19
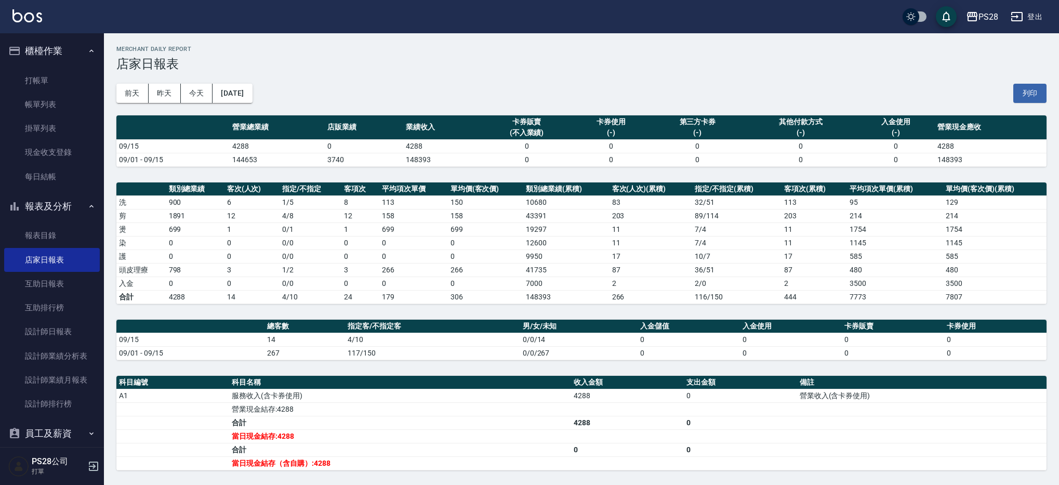
drag, startPoint x: 224, startPoint y: 145, endPoint x: 232, endPoint y: 144, distance: 7.9
click at [232, 144] on tr "09/15 4288 0 4288 0 0 0 0 0 4288" at bounding box center [581, 146] width 930 height 14
click at [269, 148] on td "4288" at bounding box center [277, 146] width 95 height 14
drag, startPoint x: 264, startPoint y: 146, endPoint x: 220, endPoint y: 142, distance: 43.8
click at [220, 142] on tr "09/15 4288 0 4288 0 0 0 0 0 4288" at bounding box center [581, 146] width 930 height 14
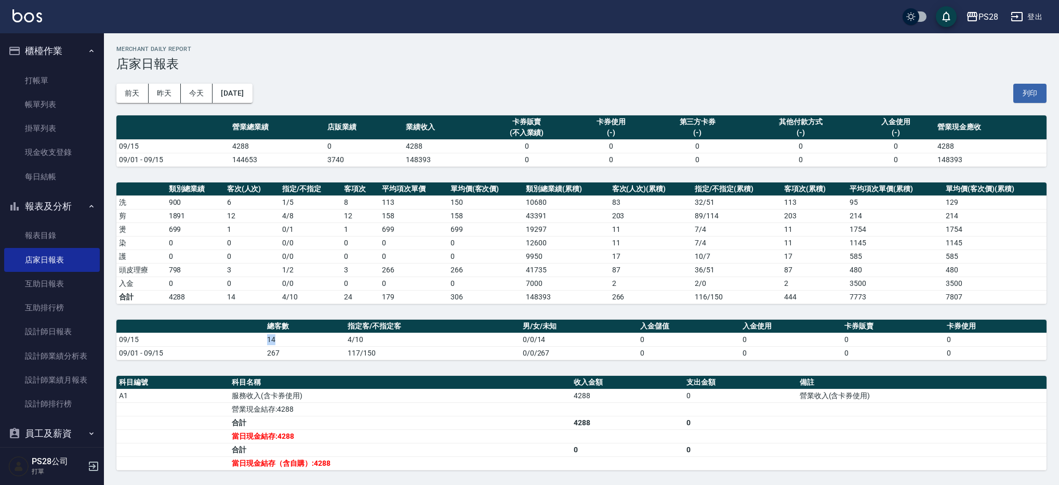
drag, startPoint x: 269, startPoint y: 337, endPoint x: 291, endPoint y: 337, distance: 21.8
click at [291, 337] on tr "09/15 14 4/10 0/0/14 0 0 0 0" at bounding box center [581, 340] width 930 height 14
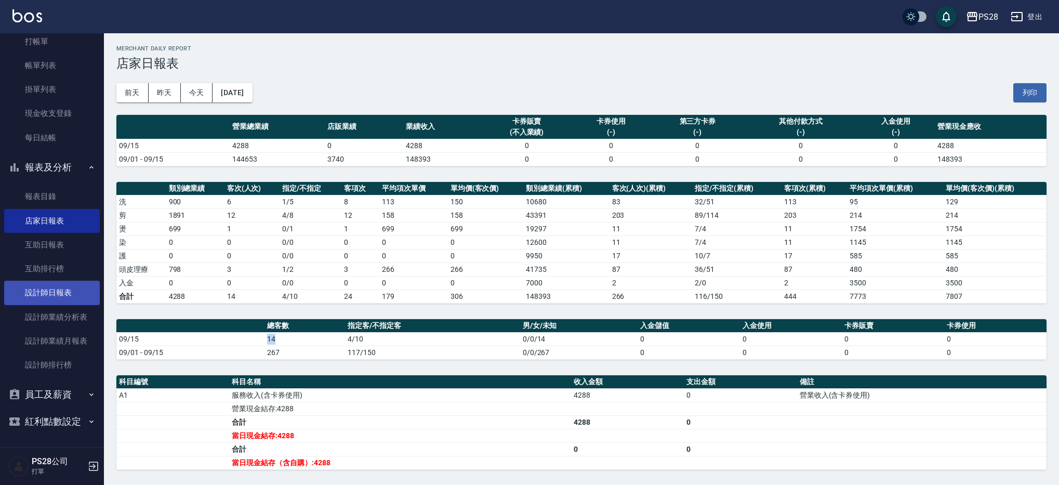
scroll to position [37, 0]
click at [53, 297] on link "設計師日報表" at bounding box center [52, 295] width 96 height 24
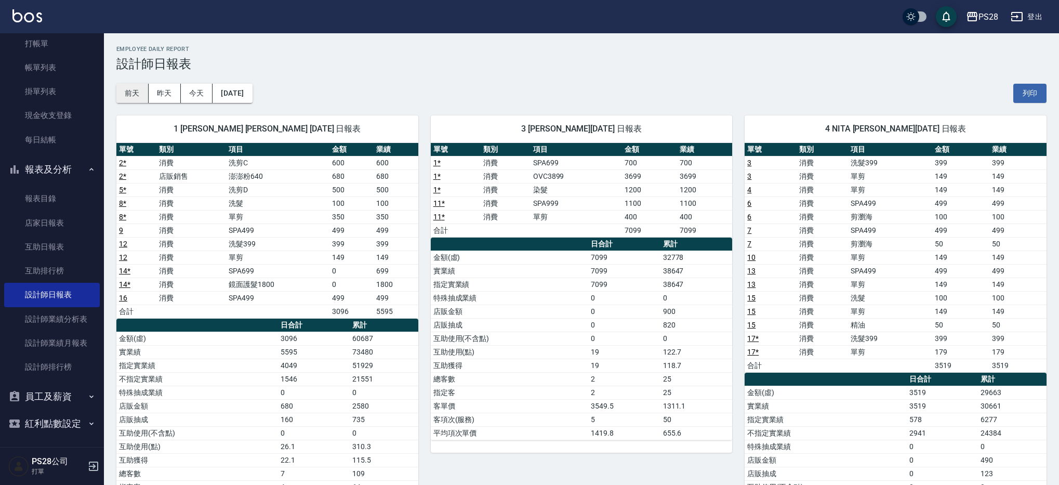
click at [123, 94] on button "前天" at bounding box center [132, 93] width 32 height 19
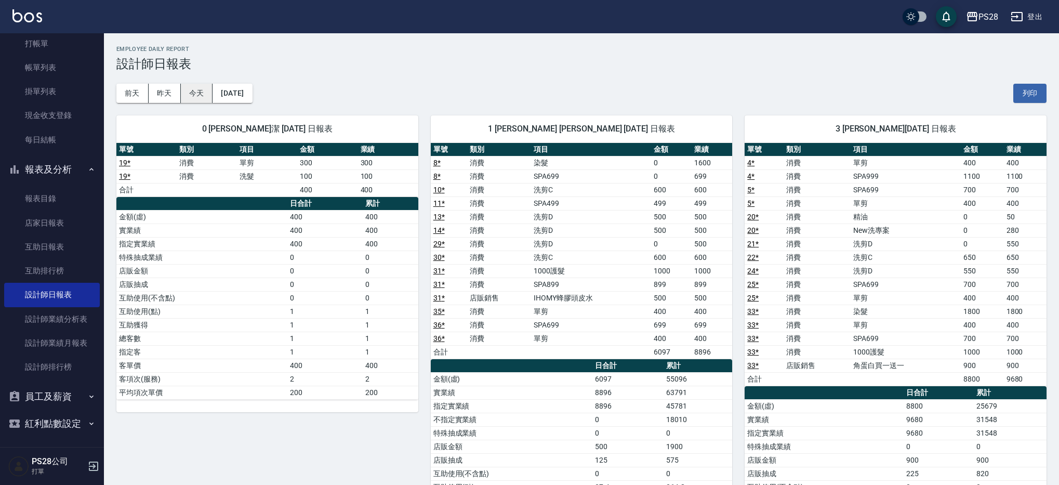
click at [190, 100] on button "今天" at bounding box center [197, 93] width 32 height 19
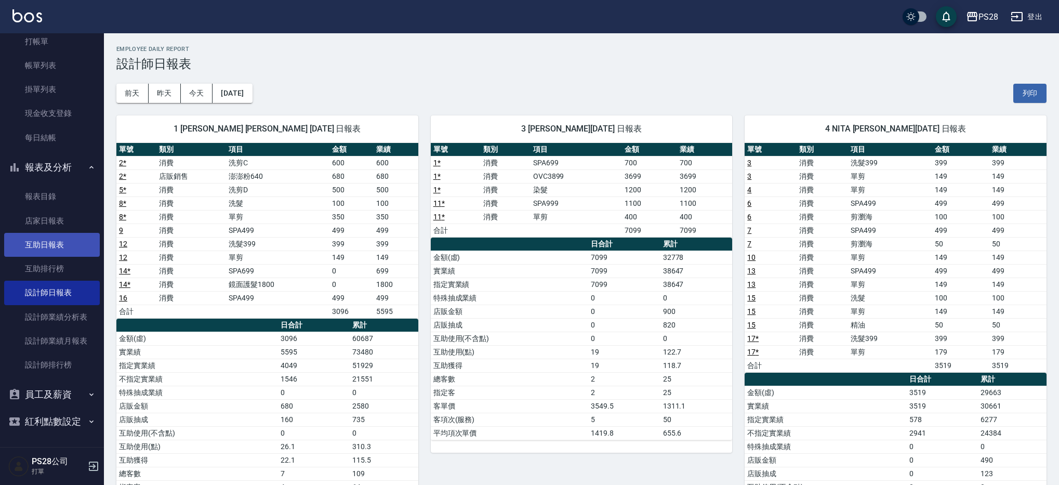
scroll to position [5, 0]
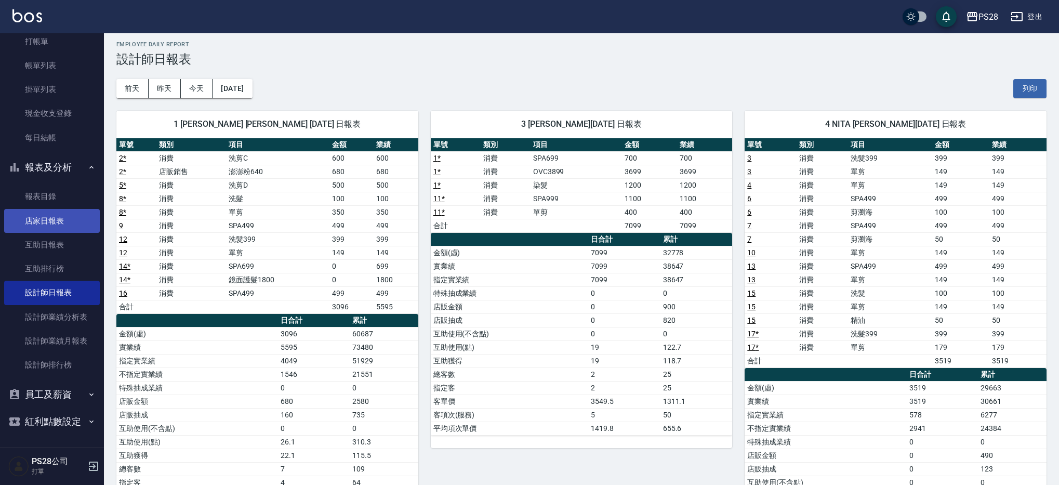
click at [62, 217] on link "店家日報表" at bounding box center [52, 221] width 96 height 24
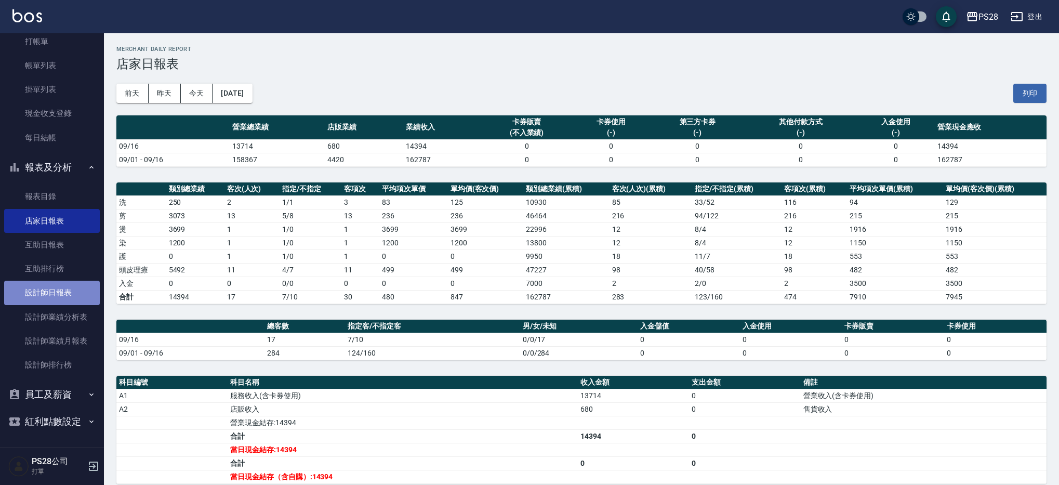
click at [81, 292] on link "設計師日報表" at bounding box center [52, 293] width 96 height 24
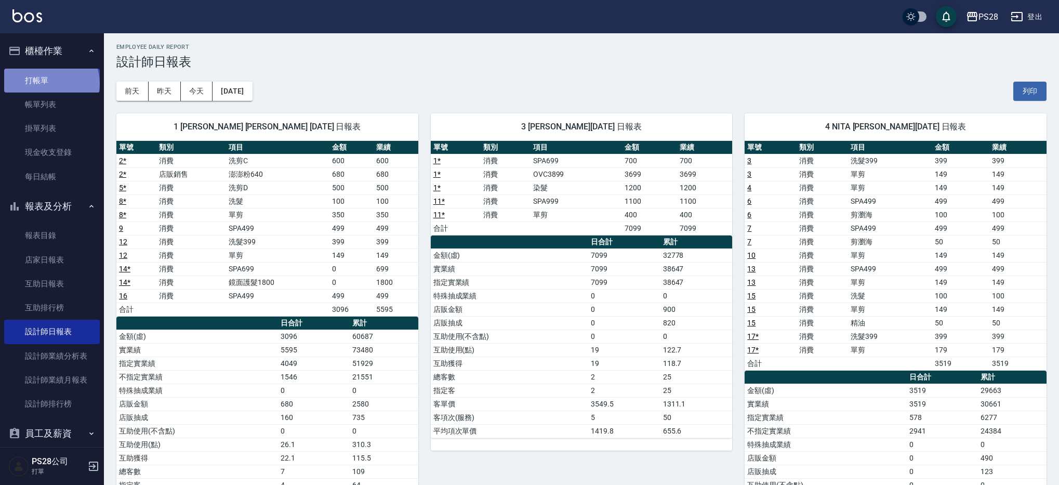
click at [50, 83] on link "打帳單" at bounding box center [52, 81] width 96 height 24
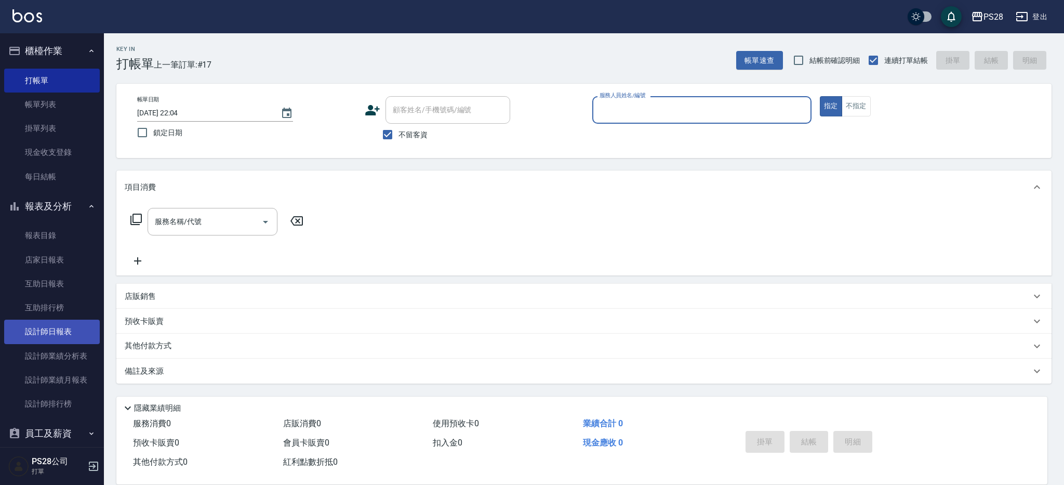
click at [73, 335] on link "設計師日報表" at bounding box center [52, 332] width 96 height 24
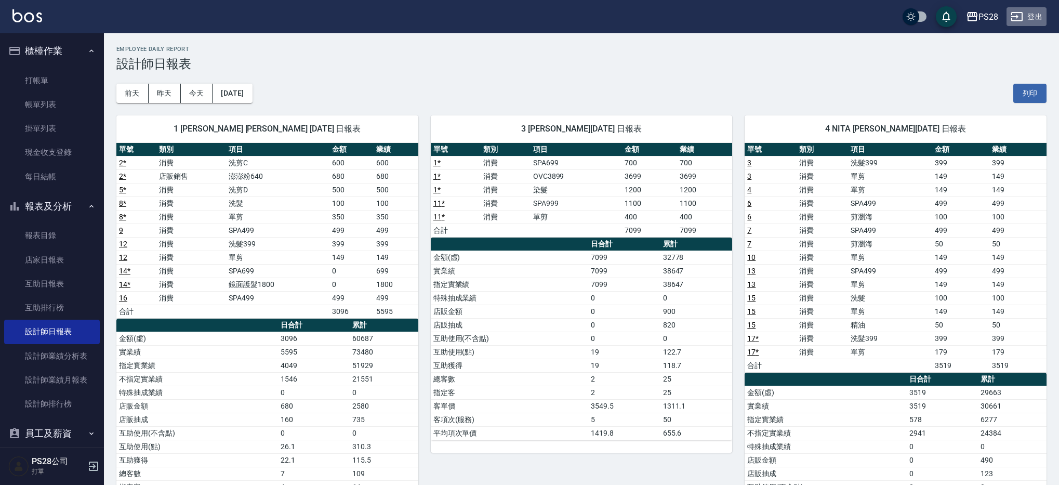
click at [1037, 14] on button "登出" at bounding box center [1027, 16] width 40 height 19
